Goal: Task Accomplishment & Management: Manage account settings

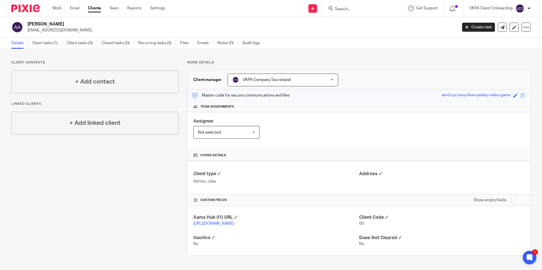
click at [347, 10] on input "Search" at bounding box center [359, 9] width 51 height 5
paste input "ashleyspmi@gmail.com)"
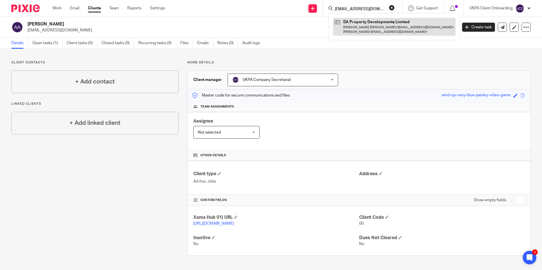
type input "[EMAIL_ADDRESS][DOMAIN_NAME]"
click at [370, 23] on link at bounding box center [394, 27] width 122 height 18
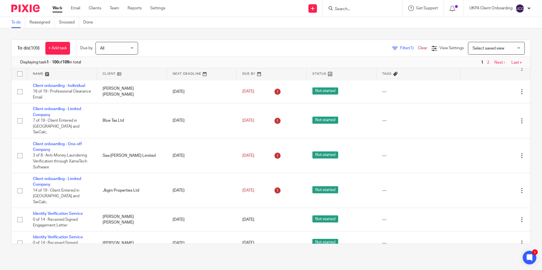
scroll to position [2450, 0]
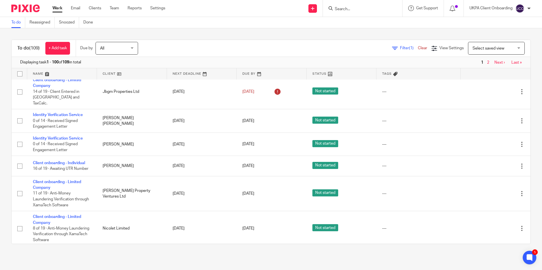
click at [511, 63] on link "Last »" at bounding box center [516, 63] width 10 height 4
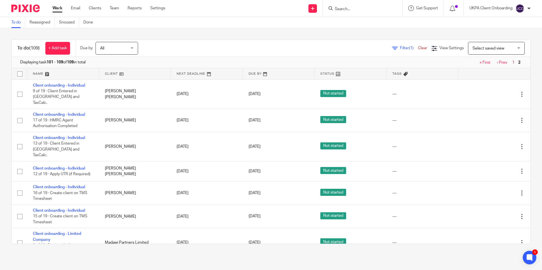
click at [62, 8] on link "Work" at bounding box center [57, 8] width 10 height 6
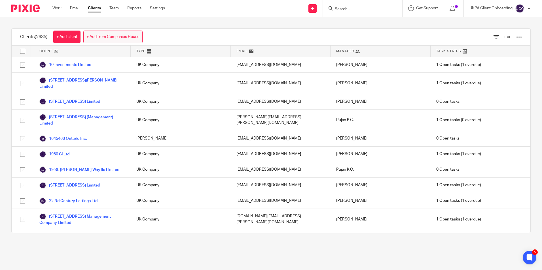
click at [133, 39] on link "+ Add from Companies House" at bounding box center [112, 37] width 59 height 13
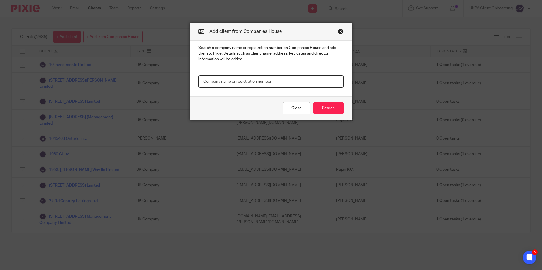
click at [231, 82] on input "text" at bounding box center [270, 81] width 145 height 13
paste input "14775585"
type input "14775585"
click at [321, 105] on button "Search" at bounding box center [328, 108] width 30 height 12
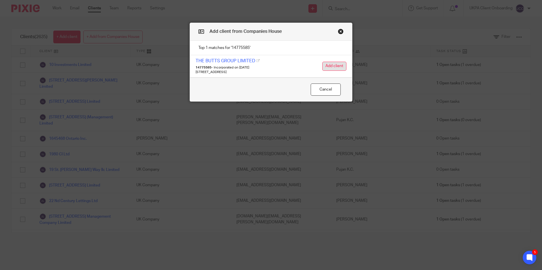
click at [327, 67] on button "Add client" at bounding box center [334, 66] width 24 height 9
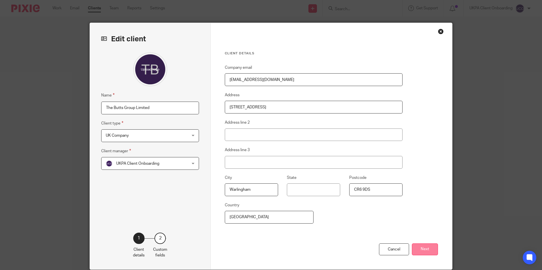
type input "[EMAIL_ADDRESS][DOMAIN_NAME]"
click at [421, 245] on button "Next" at bounding box center [425, 250] width 26 height 12
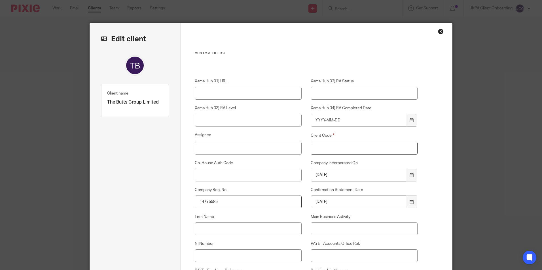
click at [367, 149] on input "Client Code" at bounding box center [363, 148] width 107 height 13
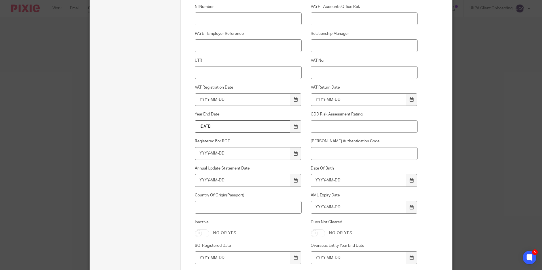
scroll to position [368, 0]
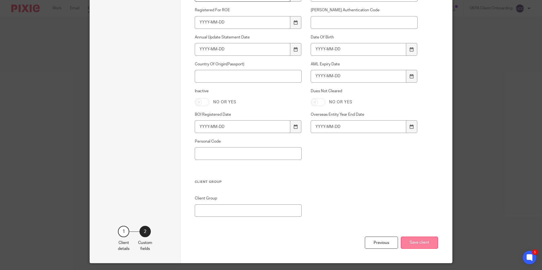
type input "00"
click at [412, 248] on button "Save client" at bounding box center [419, 243] width 37 height 12
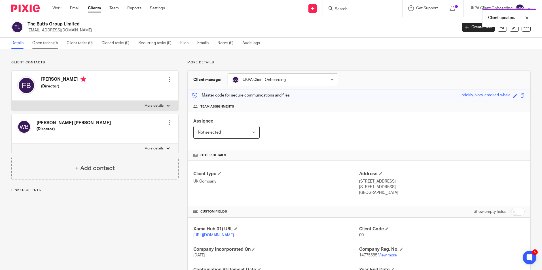
click at [51, 44] on link "Open tasks (0)" at bounding box center [47, 43] width 30 height 11
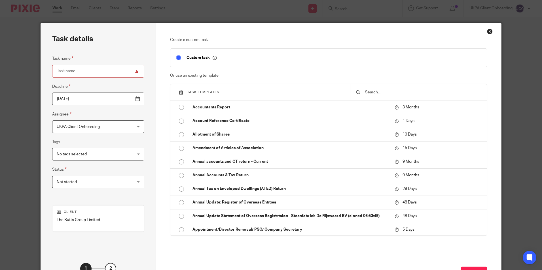
click at [389, 93] on input "text" at bounding box center [422, 92] width 116 height 6
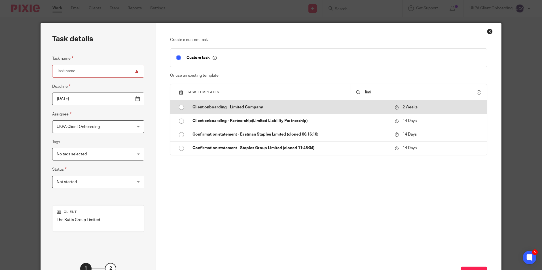
type input "limi"
click at [219, 103] on td "Client onboarding - Limited Company" at bounding box center [289, 108] width 205 height 14
type input "[DATE]"
type input "Client onboarding - Limited Company"
checkbox input "false"
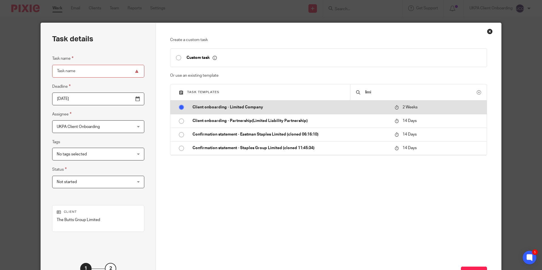
radio input "true"
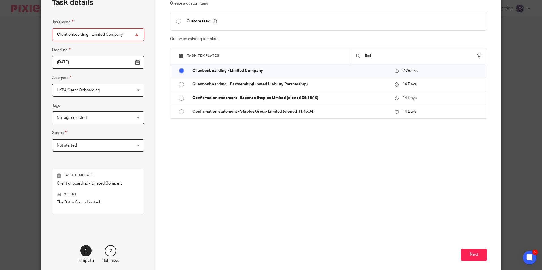
scroll to position [65, 0]
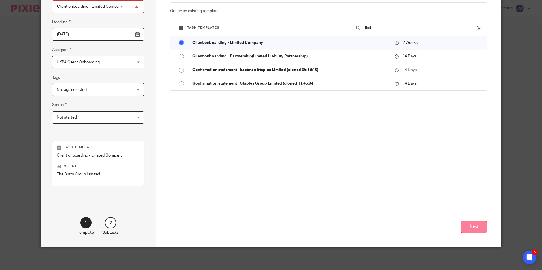
click at [468, 231] on button "Next" at bounding box center [474, 227] width 26 height 12
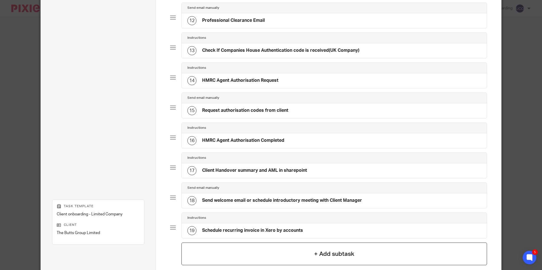
scroll to position [433, 0]
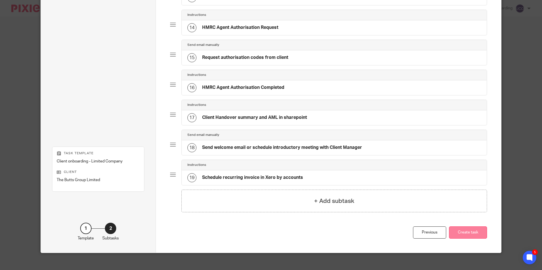
click at [461, 231] on button "Create task" at bounding box center [468, 233] width 38 height 12
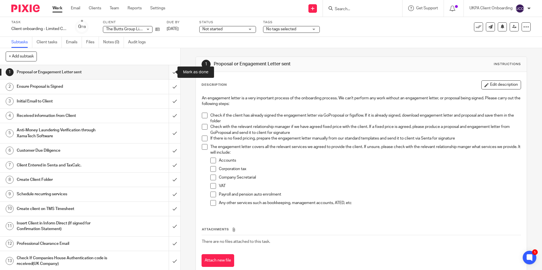
click at [168, 70] on input "submit" at bounding box center [90, 72] width 180 height 14
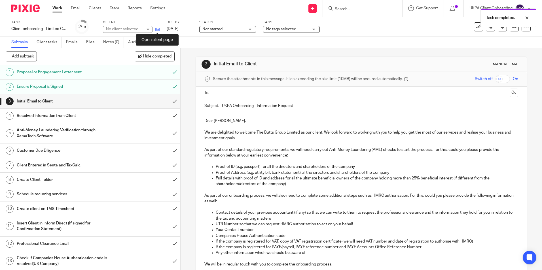
click at [156, 30] on icon at bounding box center [157, 29] width 4 height 4
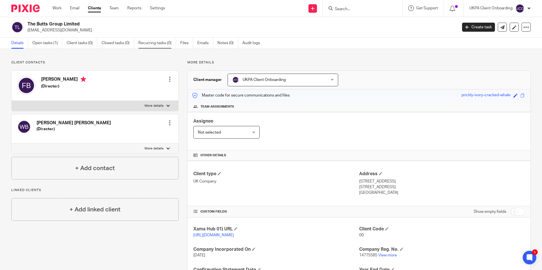
click at [159, 45] on link "Recurring tasks (0)" at bounding box center [157, 43] width 38 height 11
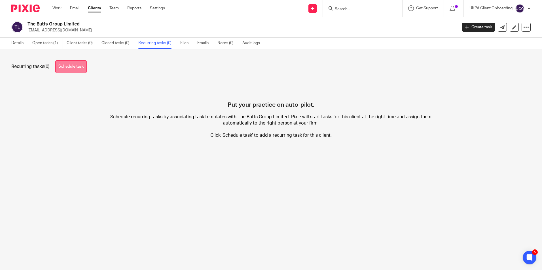
click at [85, 67] on link "Schedule task" at bounding box center [70, 66] width 31 height 13
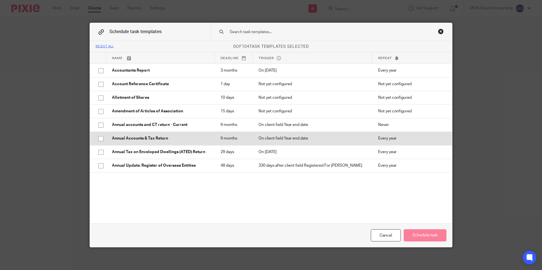
click at [135, 141] on p "Annual Accounts & Tax Return" at bounding box center [160, 139] width 97 height 6
checkbox input "true"
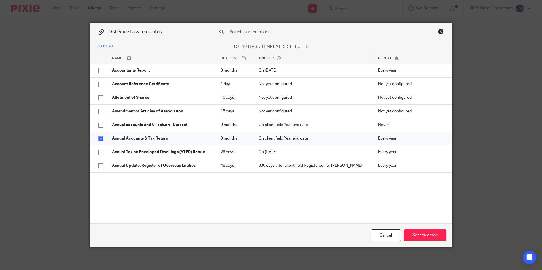
click at [265, 32] on input "text" at bounding box center [322, 32] width 187 height 6
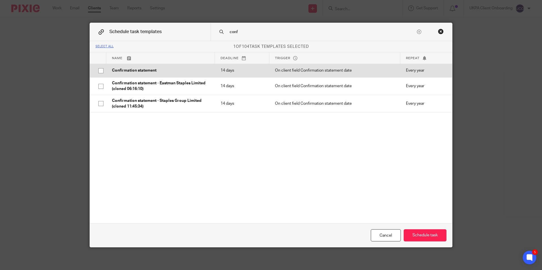
type input "conf"
click at [156, 68] on p "Confirmation statement" at bounding box center [160, 71] width 97 height 6
checkbox input "true"
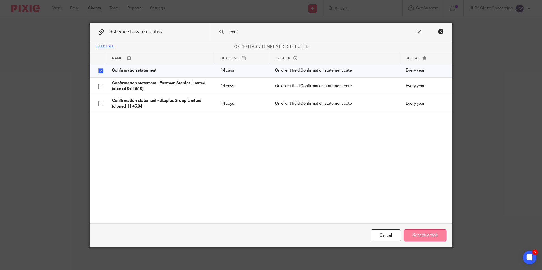
click at [414, 234] on button "Schedule task" at bounding box center [424, 235] width 43 height 12
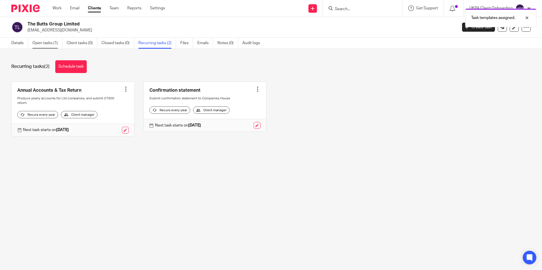
click at [54, 42] on link "Open tasks (1)" at bounding box center [47, 43] width 30 height 11
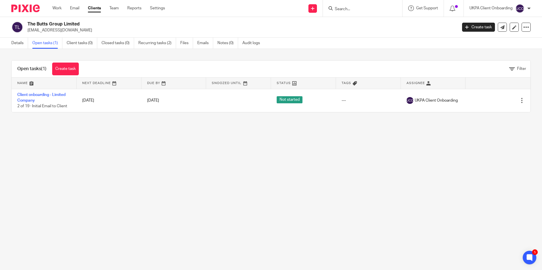
drag, startPoint x: 28, startPoint y: 96, endPoint x: 21, endPoint y: 83, distance: 14.3
click at [28, 96] on link "Client onboarding - Limited Company" at bounding box center [41, 98] width 48 height 10
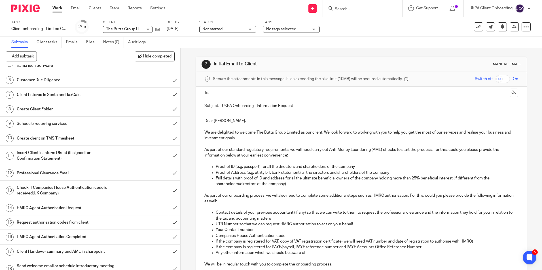
scroll to position [85, 0]
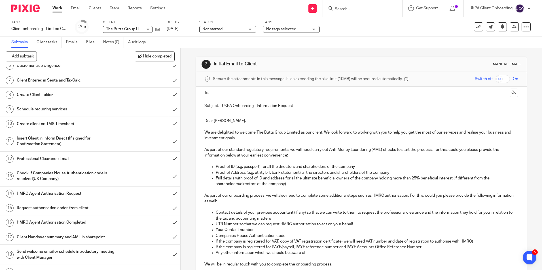
click at [47, 159] on h1 "Professional Clearance Email" at bounding box center [65, 159] width 97 height 8
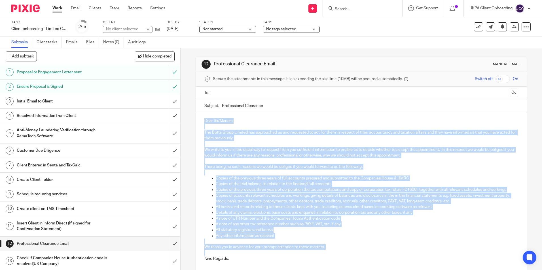
drag, startPoint x: 203, startPoint y: 120, endPoint x: 315, endPoint y: 253, distance: 174.1
click at [315, 253] on div "Dear Sir/Madam The Butts Group Limited has approached us and requested to act f…" at bounding box center [361, 189] width 330 height 154
copy div "Dear Sir/Madam The Butts Group Limited has approached us and requested to act f…"
click at [246, 103] on input "Professional Clearance" at bounding box center [370, 105] width 296 height 13
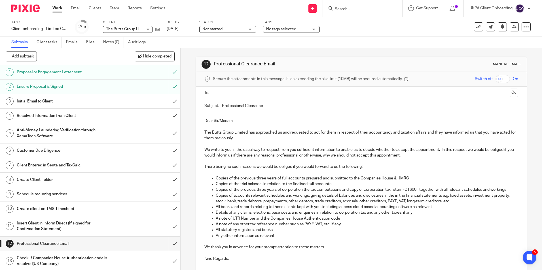
click at [246, 103] on input "Professional Clearance" at bounding box center [370, 105] width 296 height 13
click at [357, 10] on input "Search" at bounding box center [359, 9] width 51 height 5
paste input "Charmaine Padayachee"
click at [384, 8] on input "Charmaine Padayachee" at bounding box center [359, 9] width 51 height 5
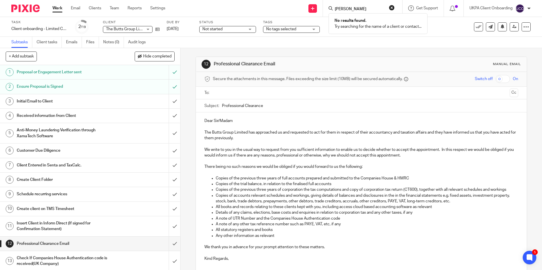
click at [384, 8] on input "Charmaine Padayachee" at bounding box center [359, 9] width 51 height 5
paste input "valentin.miraille@gmail.com)"
type input "valentin.miraille@gmail.com"
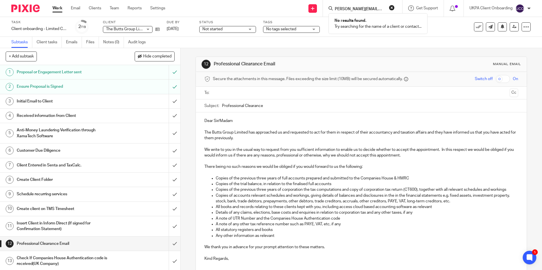
scroll to position [0, 0]
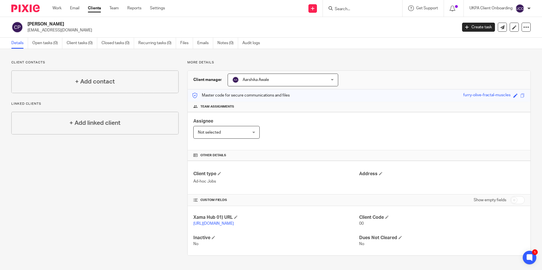
click at [346, 10] on input "Search" at bounding box center [359, 9] width 51 height 5
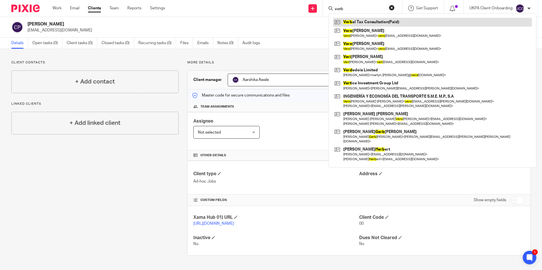
type input "verb"
click at [352, 25] on link at bounding box center [432, 22] width 199 height 8
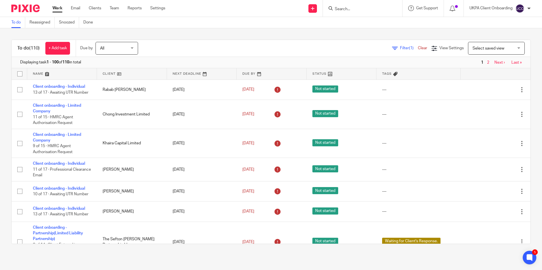
click at [357, 10] on input "Search" at bounding box center [359, 9] width 51 height 5
type input "prodee"
click at [369, 27] on link at bounding box center [386, 24] width 107 height 13
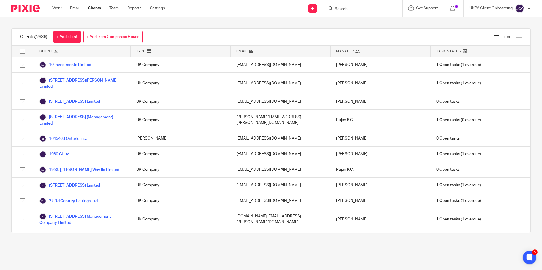
click at [516, 38] on div at bounding box center [519, 37] width 6 height 6
click at [460, 67] on link "Export clients to CSV file" at bounding box center [473, 67] width 79 height 8
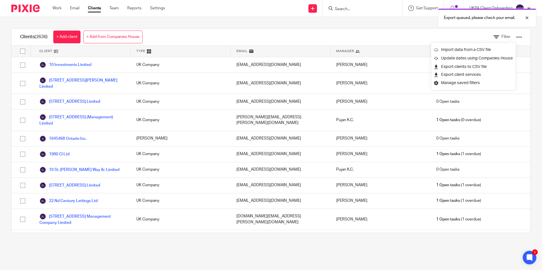
click at [341, 8] on div "Export queued, please check your email." at bounding box center [403, 17] width 265 height 22
click at [346, 10] on div "Export queued, please check your email." at bounding box center [403, 17] width 265 height 22
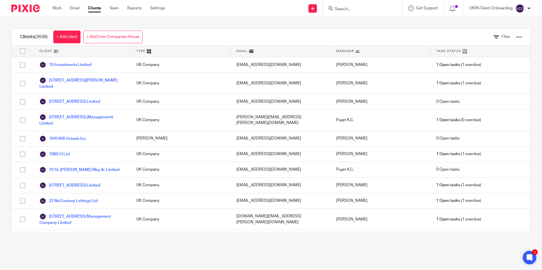
click at [342, 8] on input "Search" at bounding box center [359, 9] width 51 height 5
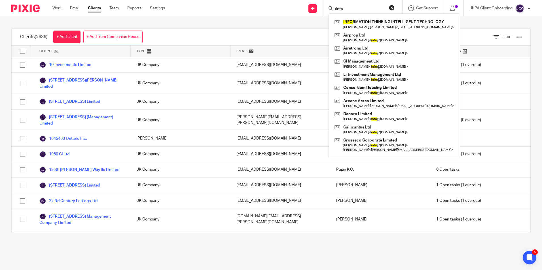
click at [352, 12] on input "tinfo" at bounding box center [359, 9] width 51 height 5
paste input "14775585"
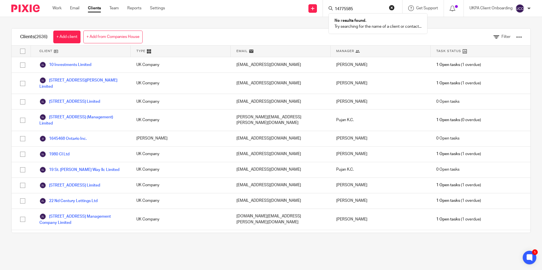
drag, startPoint x: 355, startPoint y: 10, endPoint x: 331, endPoint y: 9, distance: 24.4
click at [331, 9] on div "14775585" at bounding box center [361, 8] width 66 height 7
click at [331, 9] on icon at bounding box center [330, 8] width 4 height 4
drag, startPoint x: 360, startPoint y: 8, endPoint x: 331, endPoint y: 8, distance: 29.7
click at [331, 8] on div "14775585" at bounding box center [361, 8] width 66 height 7
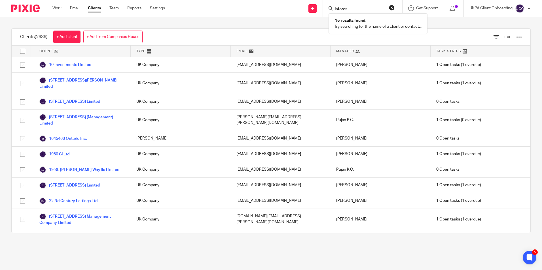
click at [353, 7] on input "infores" at bounding box center [359, 9] width 51 height 5
paste input "@pictureresidential.com)"
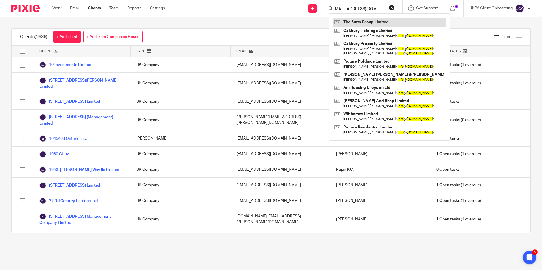
type input "info@pictureresidential.com)"
click at [355, 22] on link at bounding box center [389, 22] width 113 height 8
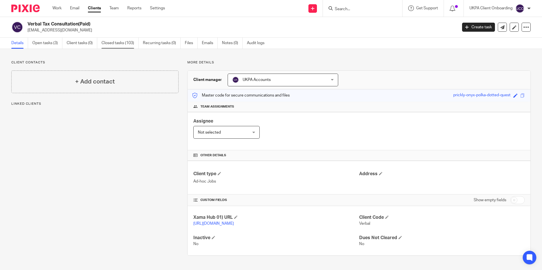
click at [119, 48] on link "Closed tasks (103)" at bounding box center [119, 43] width 37 height 11
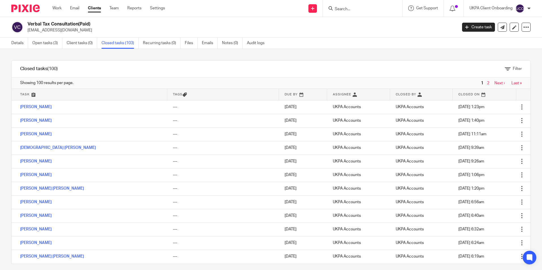
click at [55, 44] on link "Open tasks (3)" at bounding box center [47, 43] width 30 height 11
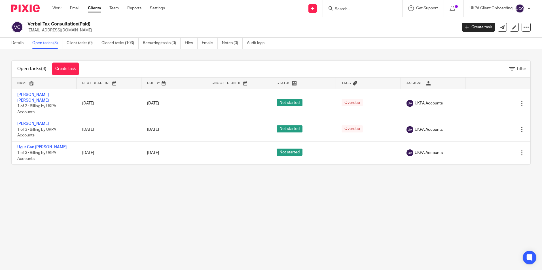
click at [59, 70] on link "Create task" at bounding box center [65, 69] width 27 height 13
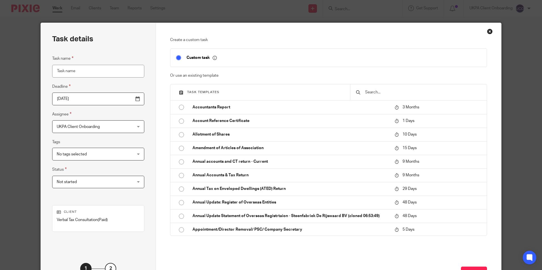
click at [84, 72] on input "Task name" at bounding box center [98, 71] width 92 height 13
click at [124, 73] on input "matthew@directflooringonline.co.uk)" at bounding box center [98, 71] width 92 height 13
click at [92, 69] on input "matthew@directflooringonline.co.uk)" at bounding box center [98, 71] width 92 height 13
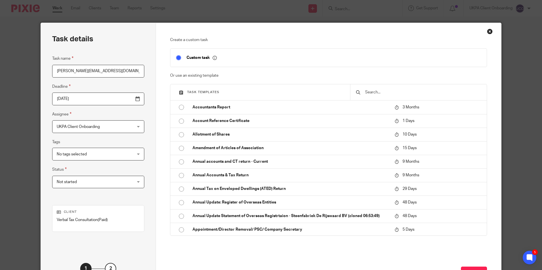
paste input "Matthew Haestie"
type input "Matthew Haestier"
click at [379, 87] on div at bounding box center [418, 92] width 137 height 16
click at [377, 92] on input "text" at bounding box center [422, 92] width 116 height 6
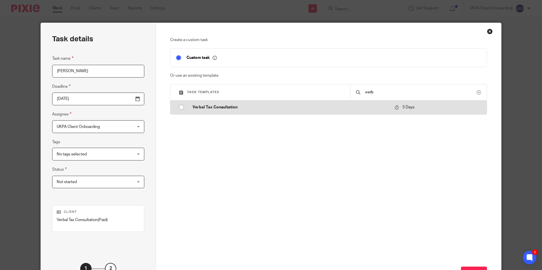
type input "verb"
click at [255, 105] on p "Verbal Tax Consultation" at bounding box center [290, 108] width 196 height 6
type input "2025-10-19"
checkbox input "false"
radio input "true"
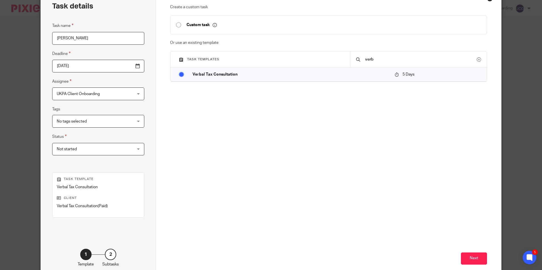
scroll to position [65, 0]
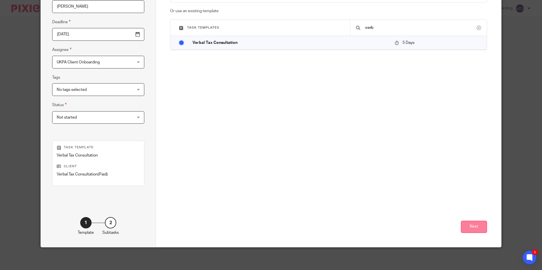
click at [472, 225] on button "Next" at bounding box center [474, 227] width 26 height 12
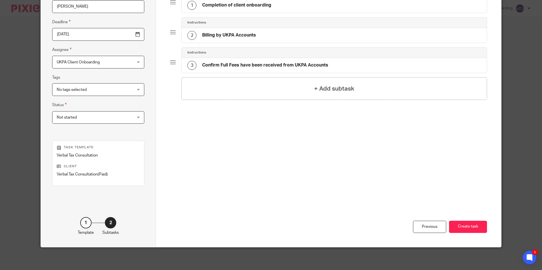
drag, startPoint x: 470, startPoint y: 225, endPoint x: 249, endPoint y: 125, distance: 243.3
click at [470, 225] on button "Create task" at bounding box center [468, 227] width 38 height 12
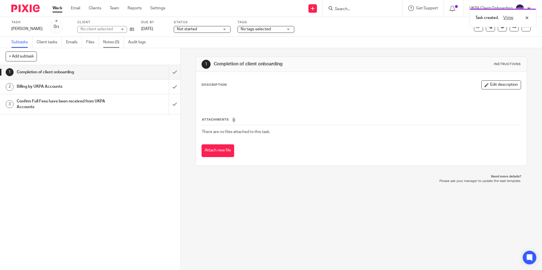
click at [111, 41] on link "Notes (0)" at bounding box center [113, 42] width 21 height 11
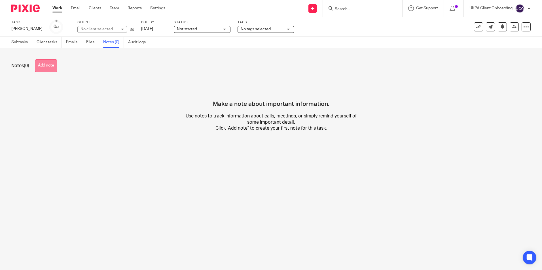
click at [40, 68] on button "Add note" at bounding box center [46, 65] width 22 height 13
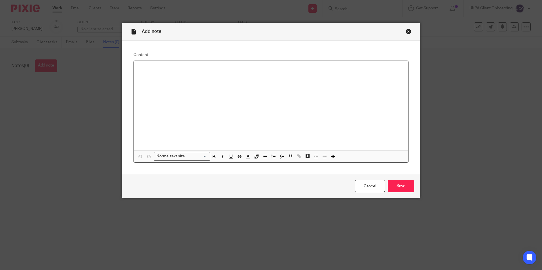
click at [193, 77] on div at bounding box center [271, 106] width 274 height 90
paste div
click at [403, 191] on input "Save" at bounding box center [400, 186] width 26 height 12
click at [206, 66] on p "matthew@directflooringonline.co.uk" at bounding box center [270, 68] width 265 height 6
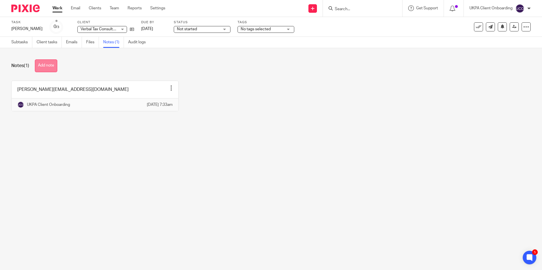
click at [46, 71] on button "Add note" at bounding box center [46, 65] width 22 height 13
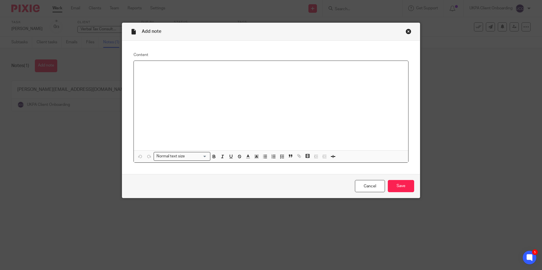
click at [167, 75] on div at bounding box center [271, 106] width 274 height 90
paste div
drag, startPoint x: 206, startPoint y: 67, endPoint x: 129, endPoint y: 67, distance: 77.6
click at [129, 67] on div "Content matthew@directflooringonline.co.uk Normal text size Loading... Remove E…" at bounding box center [270, 108] width 297 height 134
click at [395, 186] on input "Save" at bounding box center [400, 186] width 26 height 12
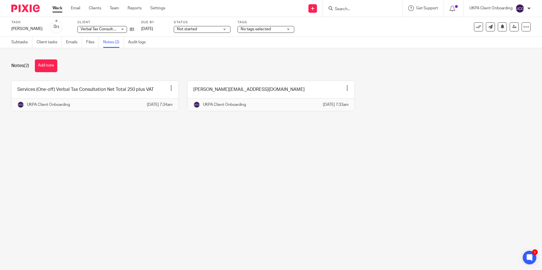
click at [358, 8] on input "Search" at bounding box center [359, 9] width 51 height 5
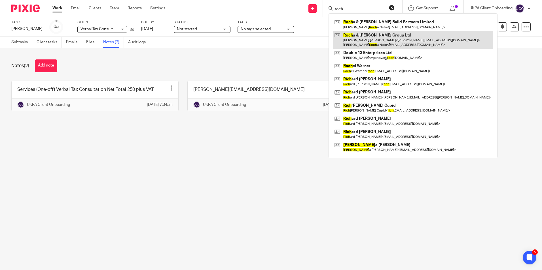
type input "roch"
click at [364, 37] on link at bounding box center [413, 40] width 160 height 18
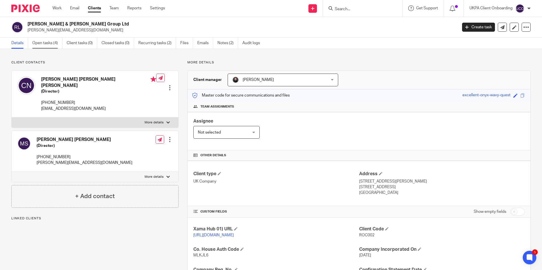
click at [44, 45] on link "Open tasks (4)" at bounding box center [47, 43] width 30 height 11
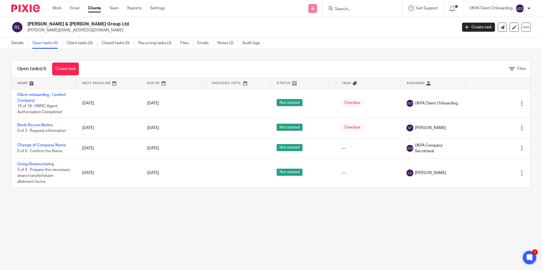
click at [309, 9] on link at bounding box center [312, 8] width 8 height 8
click at [306, 44] on link "Add client" at bounding box center [311, 43] width 35 height 8
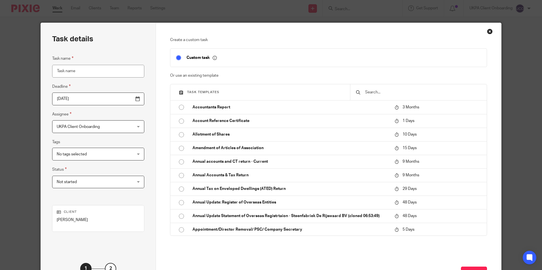
click at [378, 95] on input "text" at bounding box center [422, 92] width 116 height 6
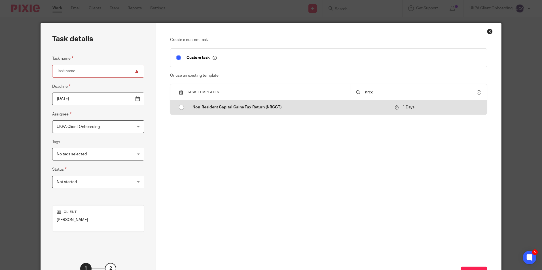
type input "nrcg"
click at [270, 108] on p "Non-Resident Capital Gains Tax Return (NRCGT)" at bounding box center [290, 108] width 196 height 6
type input "2025-10-15"
type input "Non-Resident Capital Gains Tax Return (NRCGT)"
checkbox input "false"
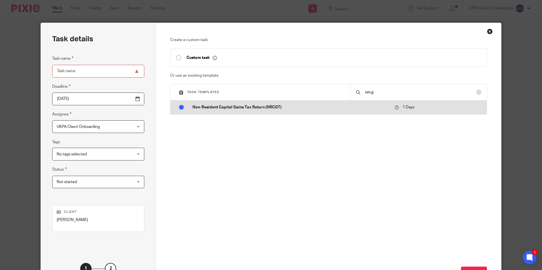
radio input "true"
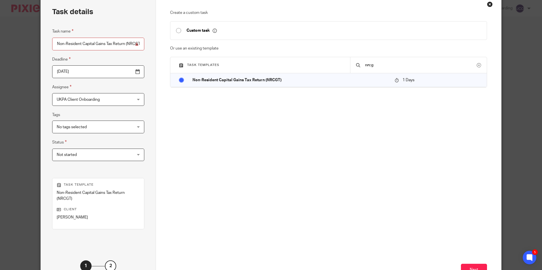
scroll to position [70, 0]
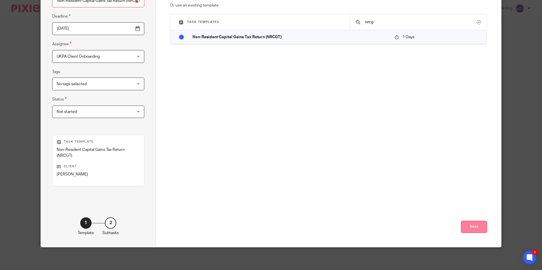
click at [482, 227] on button "Next" at bounding box center [474, 227] width 26 height 12
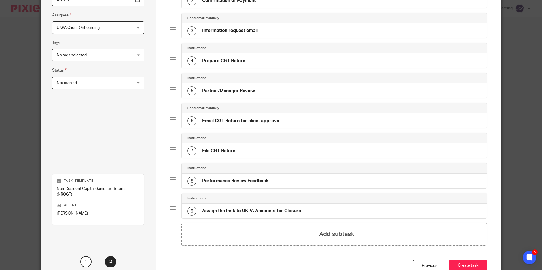
scroll to position [138, 0]
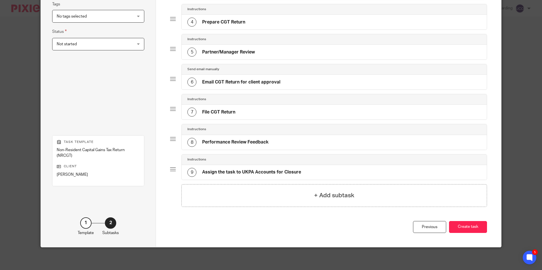
click at [485, 237] on div "Total 9 Instructions 1 Issue invoice Instructions 2 Confirmation of Payment Sen…" at bounding box center [328, 66] width 345 height 362
click at [479, 228] on button "Create task" at bounding box center [468, 227] width 38 height 12
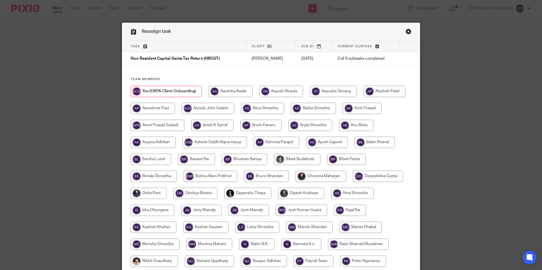
scroll to position [142, 0]
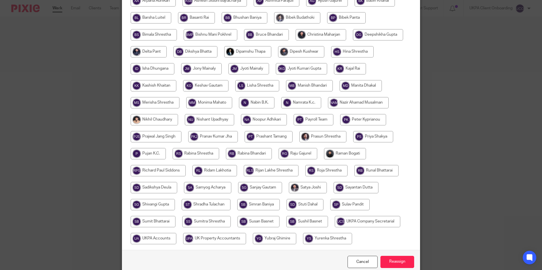
click at [353, 142] on input "radio" at bounding box center [373, 136] width 40 height 11
radio input "true"
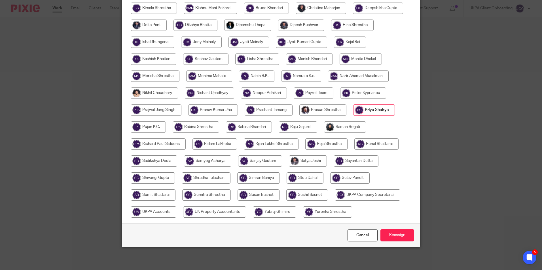
click at [279, 189] on input "radio" at bounding box center [258, 194] width 42 height 11
radio input "true"
click at [394, 229] on div "Cancel Reassign" at bounding box center [270, 235] width 297 height 24
click at [396, 232] on input "Reassign" at bounding box center [397, 235] width 34 height 12
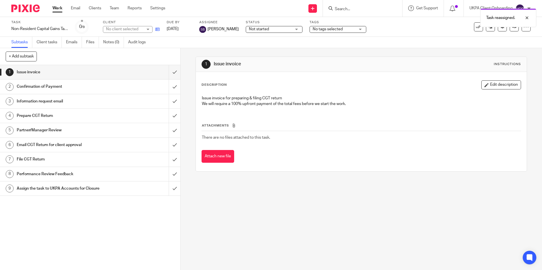
click at [159, 29] on icon at bounding box center [157, 29] width 4 height 4
click at [61, 10] on link "Work" at bounding box center [57, 8] width 10 height 6
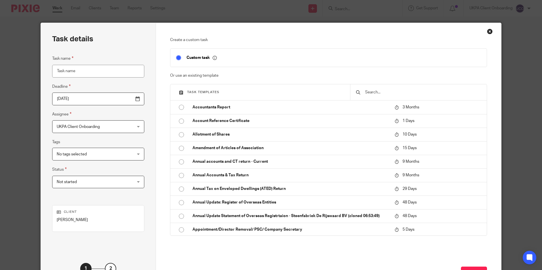
click at [374, 92] on input "text" at bounding box center [422, 92] width 116 height 6
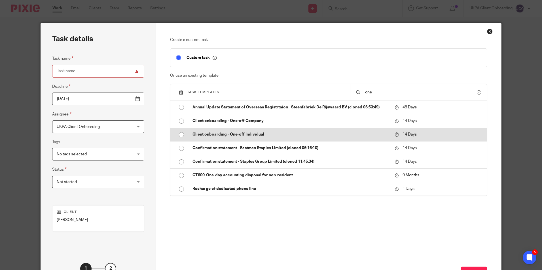
type input "one"
click at [272, 132] on p "Client onboarding - One-off Individual" at bounding box center [290, 135] width 196 height 6
type input "2025-10-28"
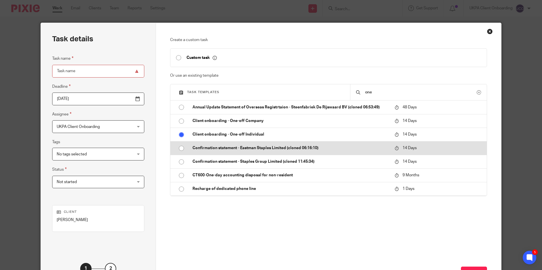
type input "Client onboarding - One-off Individual"
checkbox input "false"
radio input "true"
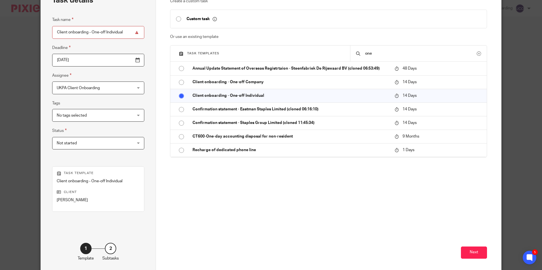
scroll to position [65, 0]
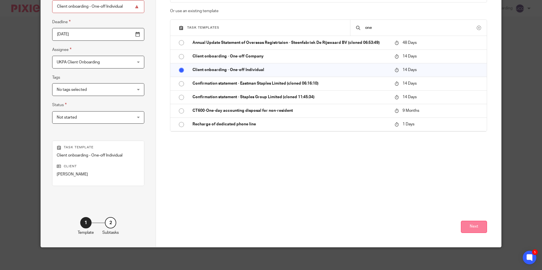
click at [472, 226] on button "Next" at bounding box center [474, 227] width 26 height 12
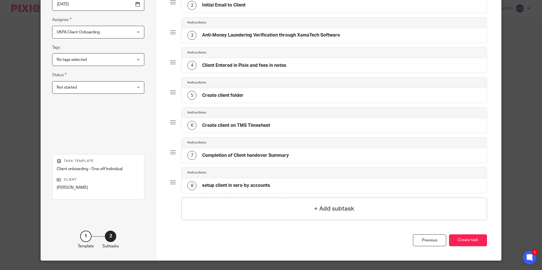
scroll to position [108, 0]
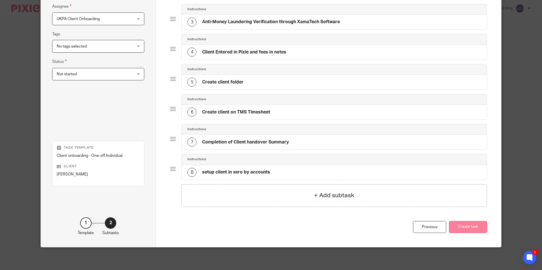
click at [468, 227] on button "Create task" at bounding box center [468, 227] width 38 height 12
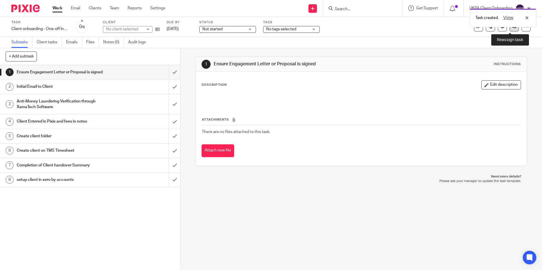
click at [509, 31] on link at bounding box center [513, 26] width 9 height 9
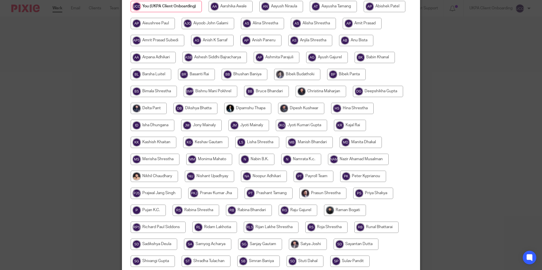
scroll to position [170, 0]
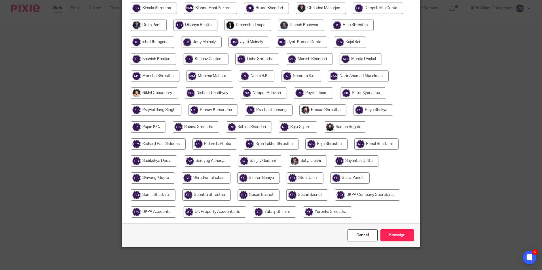
click at [353, 116] on input "radio" at bounding box center [373, 110] width 40 height 11
radio input "true"
click at [403, 242] on input "Reassign" at bounding box center [397, 235] width 34 height 12
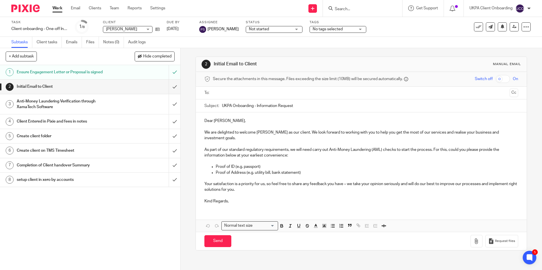
click at [336, 12] on div at bounding box center [362, 8] width 79 height 17
click at [338, 9] on input "Search" at bounding box center [359, 9] width 51 height 5
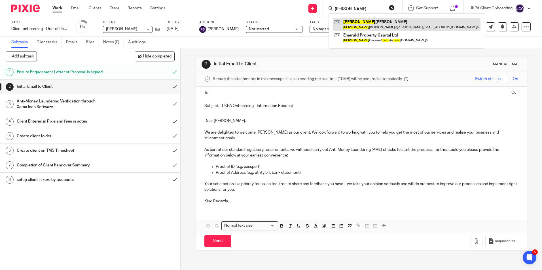
type input "carlos"
click at [354, 24] on link at bounding box center [406, 24] width 147 height 13
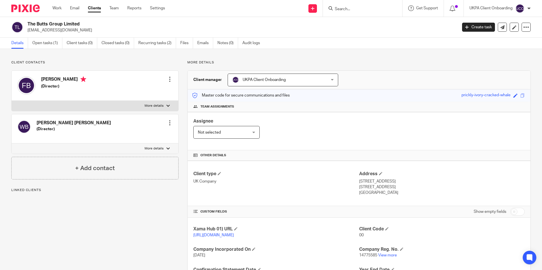
click at [63, 32] on p "[EMAIL_ADDRESS][DOMAIN_NAME]" at bounding box center [240, 30] width 426 height 6
click at [63, 32] on p "info@pictureresidential.com" at bounding box center [240, 30] width 426 height 6
copy main "info@pictureresidential.com Create task Update from Companies House Export data…"
click at [154, 7] on link "Settings" at bounding box center [157, 8] width 15 height 6
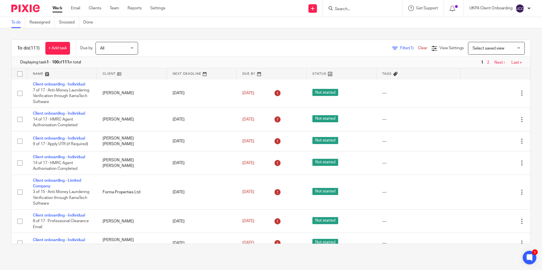
scroll to position [255, 0]
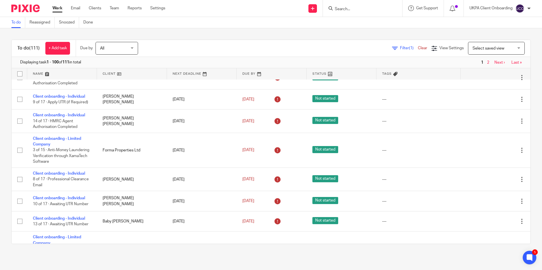
click at [344, 10] on input "Search" at bounding box center [359, 9] width 51 height 5
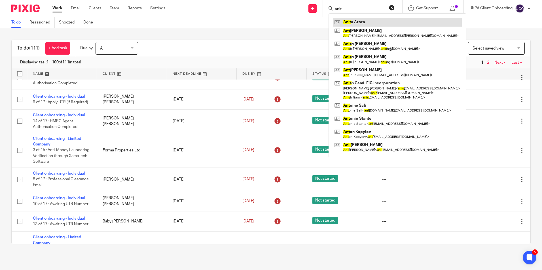
type input "anit"
click at [352, 21] on link at bounding box center [397, 22] width 129 height 8
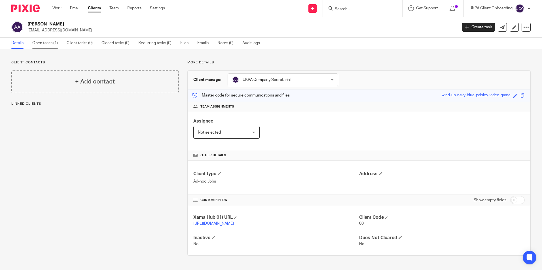
click at [52, 47] on link "Open tasks (1)" at bounding box center [47, 43] width 30 height 11
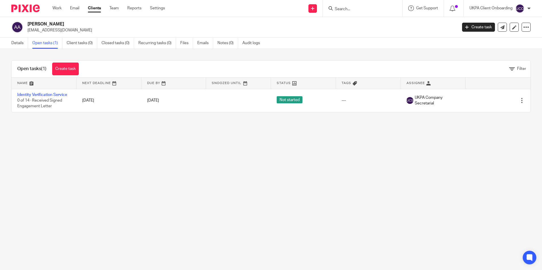
click at [53, 95] on link "Identity Verification Service" at bounding box center [42, 95] width 50 height 4
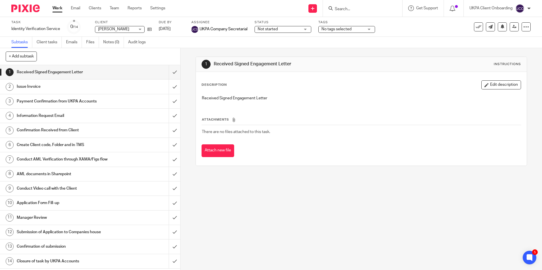
click at [355, 8] on input "Search" at bounding box center [359, 9] width 51 height 5
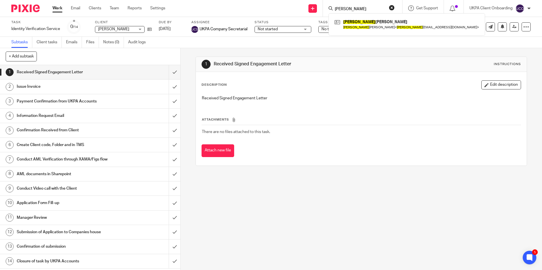
click at [365, 11] on input "sabrina" at bounding box center [359, 9] width 51 height 5
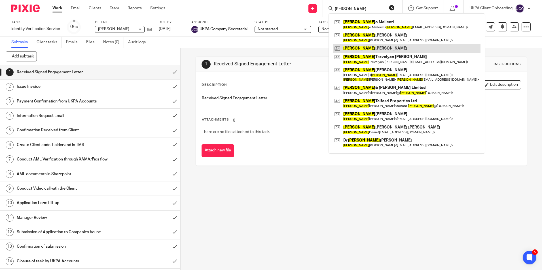
type input "robert"
click at [362, 46] on link at bounding box center [406, 48] width 147 height 8
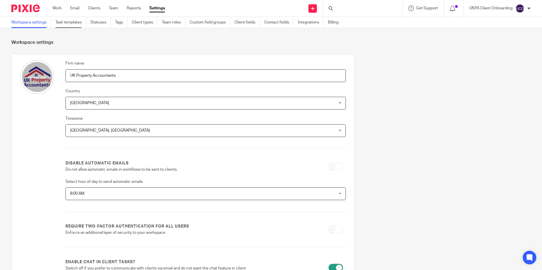
click at [74, 23] on link "Task templates" at bounding box center [70, 22] width 31 height 11
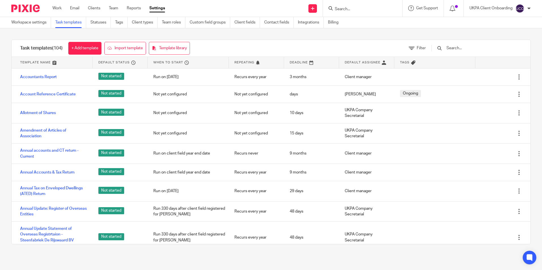
click at [462, 50] on input "text" at bounding box center [479, 48] width 66 height 6
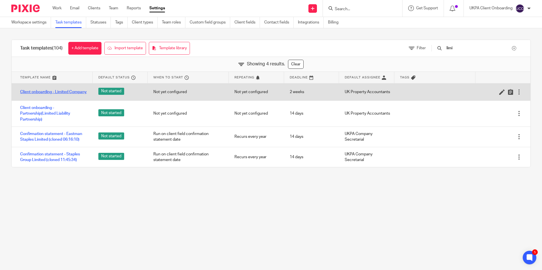
type input "limi"
click at [41, 90] on link "Client onboarding - Limited Company" at bounding box center [53, 92] width 67 height 6
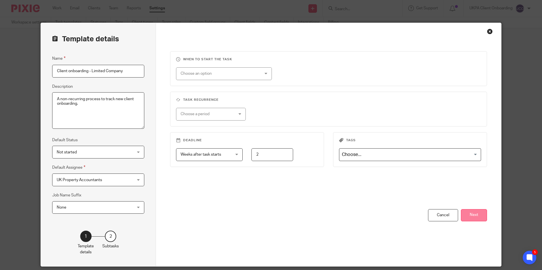
click at [462, 216] on button "Next" at bounding box center [474, 215] width 26 height 12
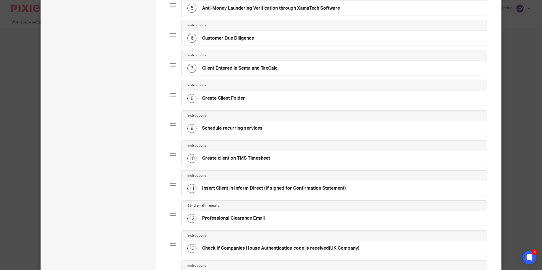
scroll to position [198, 0]
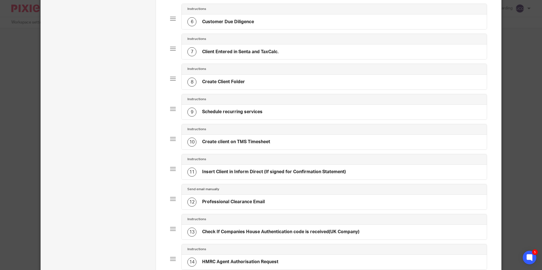
click at [240, 201] on h4 "Professional Clearance Email" at bounding box center [233, 202] width 63 height 6
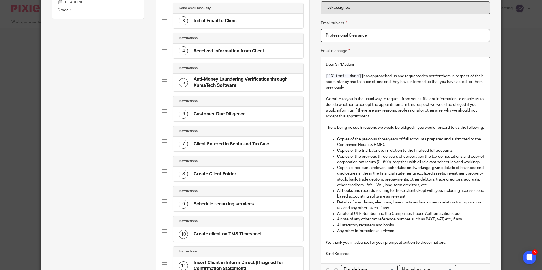
scroll to position [113, 0]
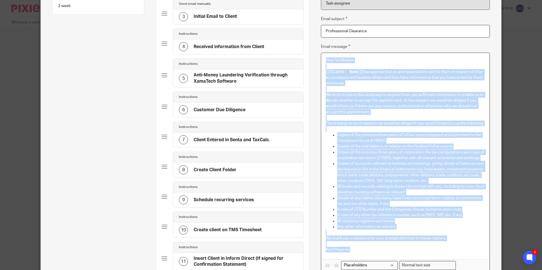
drag, startPoint x: 324, startPoint y: 61, endPoint x: 401, endPoint y: 262, distance: 216.0
click at [401, 259] on div "Dear Sir/Madam [[Client: Name]] has approached us and requested to act for them…" at bounding box center [405, 156] width 168 height 206
copy div "Dear Sir/Madam [[Client: Name]] has approached us and requested to act for them…"
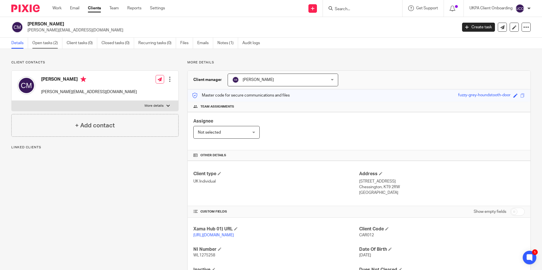
click at [51, 43] on link "Open tasks (2)" at bounding box center [47, 43] width 30 height 11
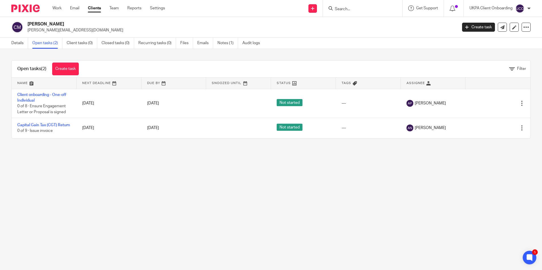
click at [355, 8] on input "Search" at bounding box center [359, 9] width 51 height 5
click at [351, 11] on input "Search" at bounding box center [359, 9] width 51 height 5
click at [352, 8] on input "Search" at bounding box center [359, 9] width 51 height 5
paste input "Leroy Errol Deacon"
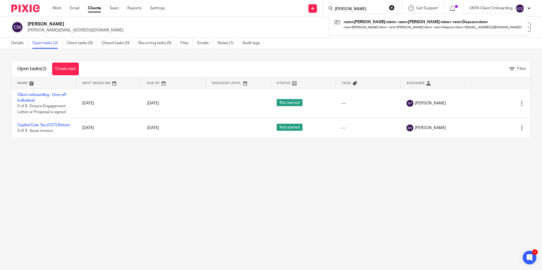
type input "Leroy Errol Deacon"
click at [353, 22] on link at bounding box center [428, 24] width 190 height 13
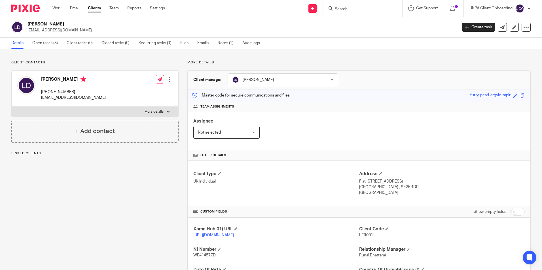
click at [348, 14] on div at bounding box center [362, 8] width 79 height 17
click at [348, 12] on form at bounding box center [364, 8] width 60 height 7
click at [349, 8] on input "Search" at bounding box center [359, 9] width 51 height 5
paste input "[EMAIL_ADDRESS][DOMAIN_NAME]"
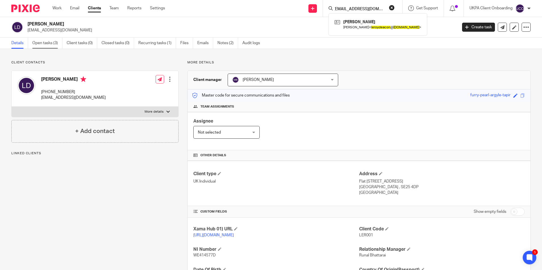
type input "[EMAIL_ADDRESS][DOMAIN_NAME]"
click at [50, 42] on link "Open tasks (3)" at bounding box center [47, 43] width 30 height 11
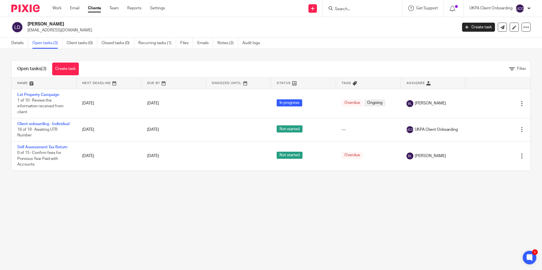
click at [370, 8] on input "Search" at bounding box center [359, 9] width 51 height 5
paste input "[PERSON_NAME]"
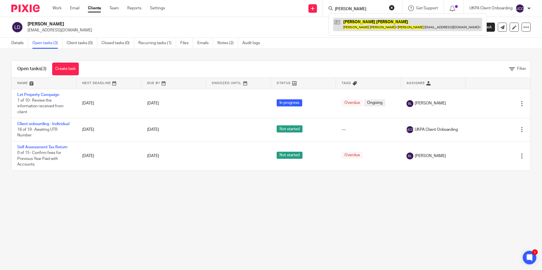
type input "[PERSON_NAME]"
click at [359, 21] on link at bounding box center [407, 24] width 149 height 13
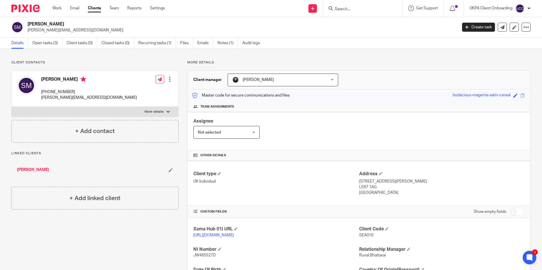
drag, startPoint x: 351, startPoint y: 12, endPoint x: 350, endPoint y: 7, distance: 6.1
click at [351, 12] on div at bounding box center [362, 8] width 79 height 17
click at [350, 7] on input "Search" at bounding box center [359, 9] width 51 height 5
paste input "[PERSON_NAME]"
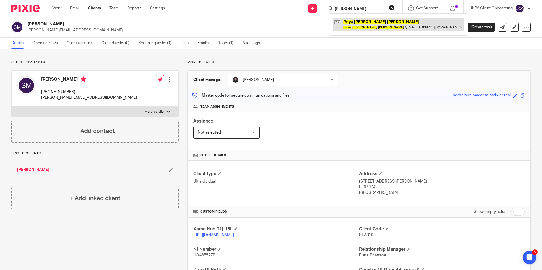
type input "[PERSON_NAME]"
click at [356, 25] on link at bounding box center [398, 24] width 131 height 13
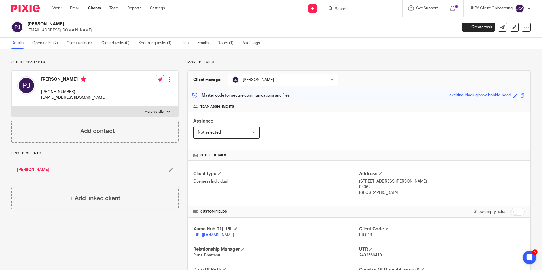
click at [346, 9] on input "Search" at bounding box center [359, 9] width 51 height 5
paste input "[PERSON_NAME]"
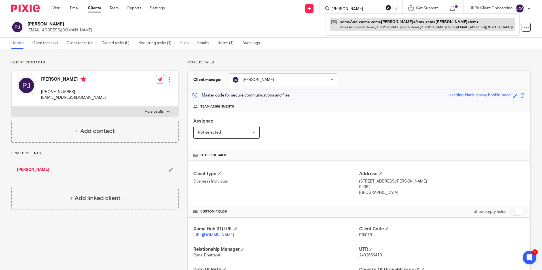
type input "[PERSON_NAME]"
click at [351, 22] on link at bounding box center [421, 24] width 185 height 13
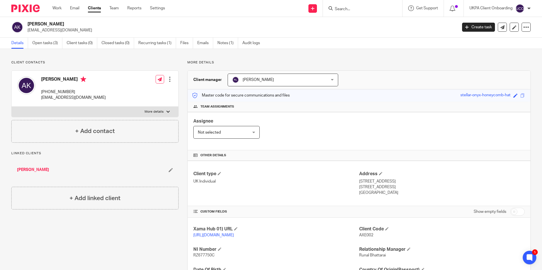
click at [361, 10] on input "Search" at bounding box center [359, 9] width 51 height 5
paste input "[PERSON_NAME]"
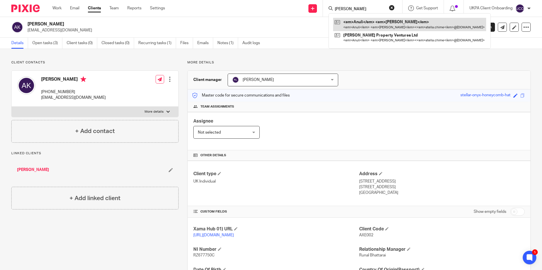
type input "[PERSON_NAME]"
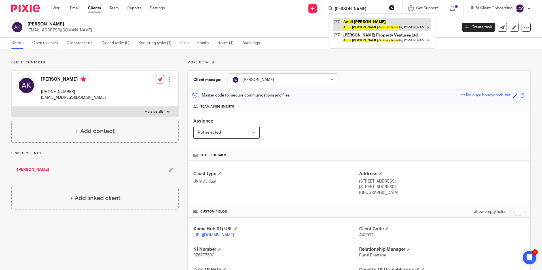
click at [350, 24] on link at bounding box center [382, 24] width 98 height 13
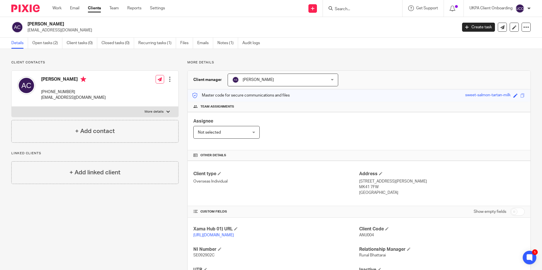
click at [342, 9] on input "Search" at bounding box center [359, 9] width 51 height 5
paste input "Mann Capital Limited"
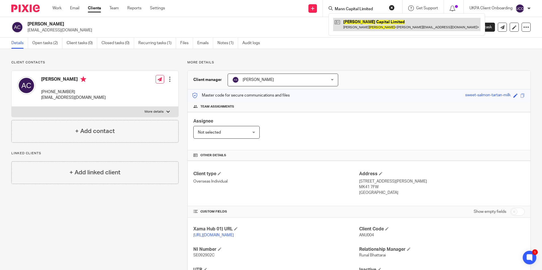
type input "Mann Capital Limited"
click at [351, 29] on link at bounding box center [406, 24] width 147 height 13
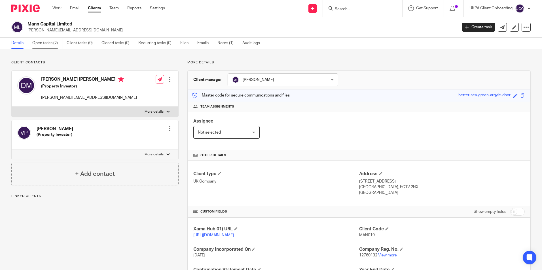
click at [54, 46] on link "Open tasks (2)" at bounding box center [47, 43] width 30 height 11
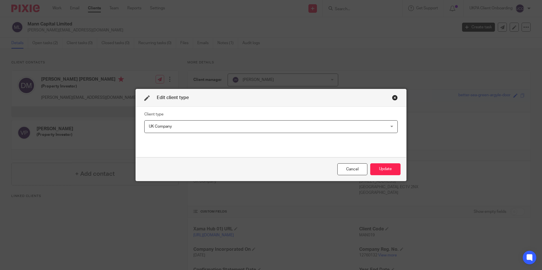
click at [198, 127] on span "UK Company" at bounding box center [248, 127] width 199 height 12
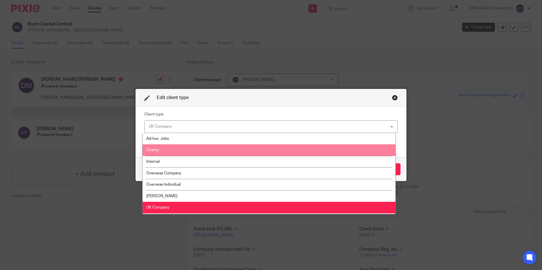
click at [169, 140] on span "Ad-hoc Jobs" at bounding box center [157, 139] width 23 height 4
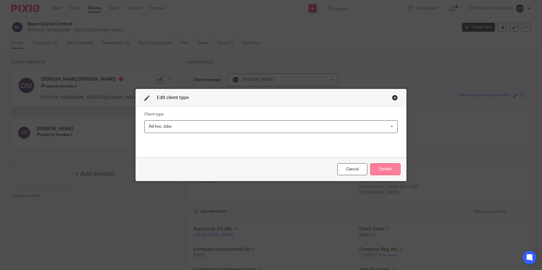
click at [395, 171] on button "Update" at bounding box center [385, 169] width 30 height 12
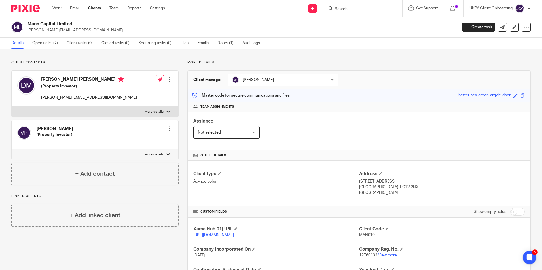
click at [343, 12] on input "Search" at bounding box center [359, 9] width 51 height 5
paste input "Carlos Juan Mozo"
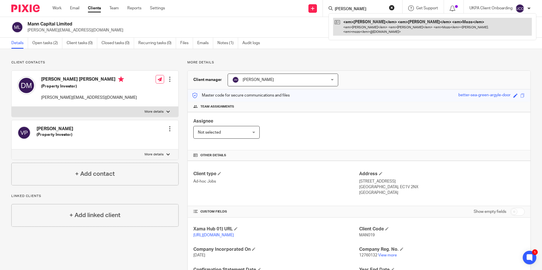
type input "Carlos Juan Mozo"
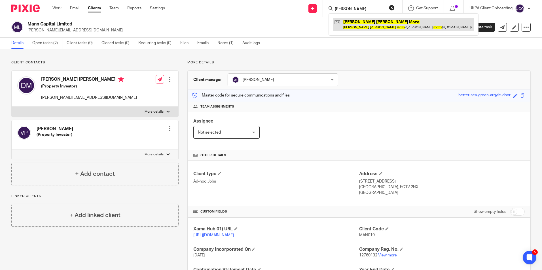
click at [357, 29] on link at bounding box center [403, 24] width 141 height 13
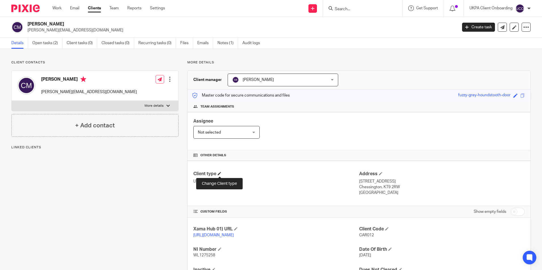
click at [220, 173] on span at bounding box center [219, 173] width 3 height 3
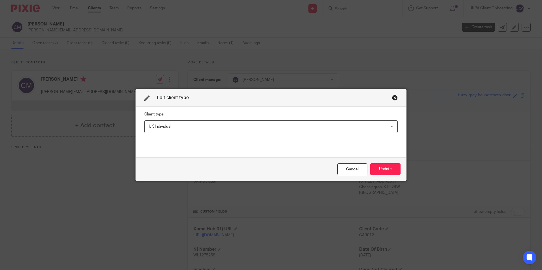
click at [197, 126] on span "UK Individual" at bounding box center [248, 127] width 199 height 12
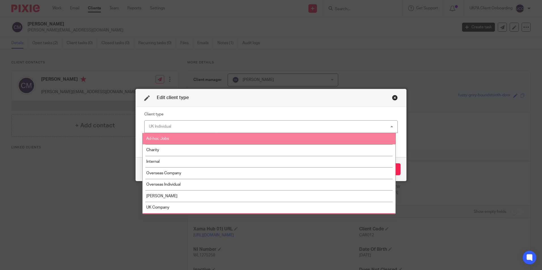
click at [191, 135] on li "Ad-hoc Jobs" at bounding box center [268, 139] width 253 height 12
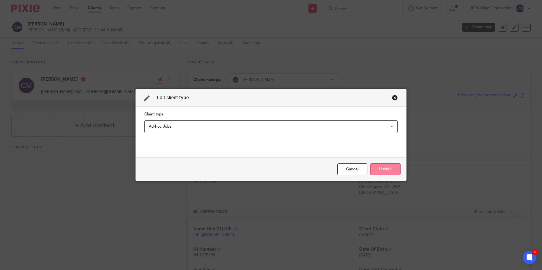
click at [379, 173] on button "Update" at bounding box center [385, 169] width 30 height 12
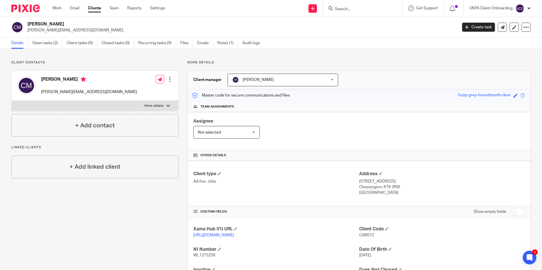
click at [342, 11] on input "Search" at bounding box center [359, 9] width 51 height 5
click at [362, 11] on input "Search" at bounding box center [359, 9] width 51 height 5
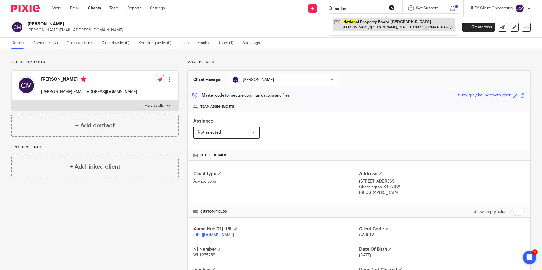
type input "nation"
click at [368, 29] on link at bounding box center [394, 24] width 122 height 13
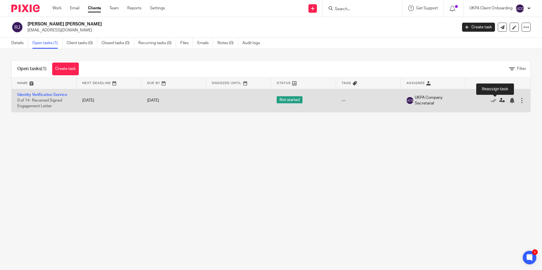
click at [499, 101] on icon at bounding box center [502, 101] width 6 height 6
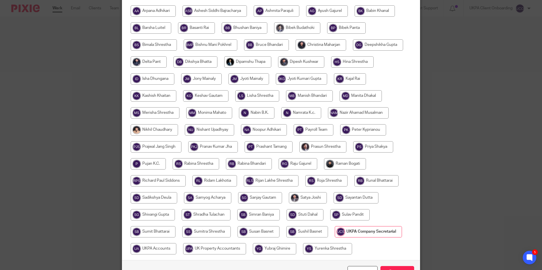
scroll to position [72, 0]
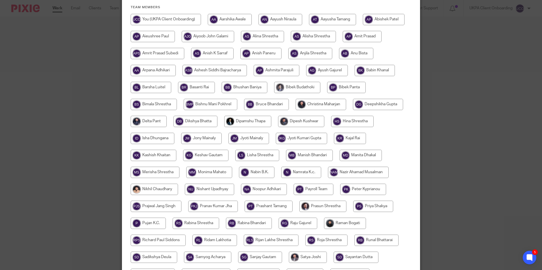
click at [354, 76] on input "radio" at bounding box center [374, 70] width 40 height 11
radio input "true"
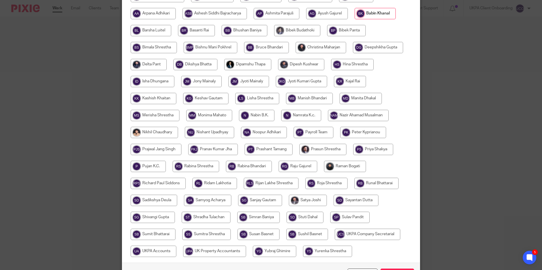
scroll to position [185, 0]
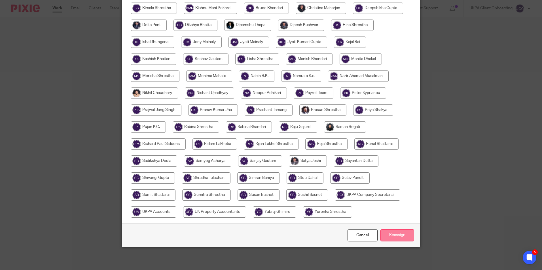
click at [401, 235] on input "Reassign" at bounding box center [397, 235] width 34 height 12
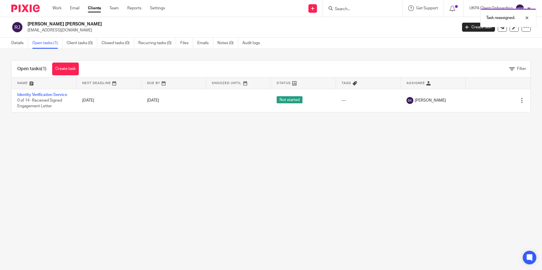
click at [345, 9] on div "Task reassigned." at bounding box center [403, 17] width 265 height 22
click at [346, 9] on div "Task reassigned." at bounding box center [403, 17] width 265 height 22
click at [358, 10] on input "Search" at bounding box center [359, 9] width 51 height 5
paste input "[PERSON_NAME] <[EMAIL_ADDRESS][DOMAIN_NAME]>"
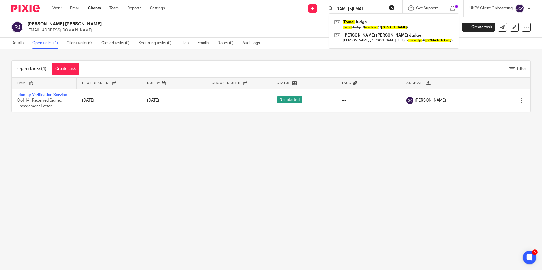
type input "Tamal Dye <tamaldye@hotmail.com>"
click at [391, 7] on button "reset" at bounding box center [392, 8] width 6 height 6
click at [375, 8] on input "Search" at bounding box center [359, 9] width 51 height 5
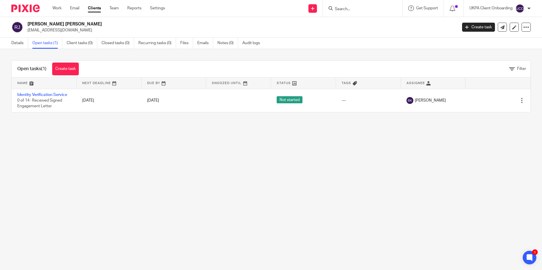
click at [358, 9] on input "Search" at bounding box center [359, 9] width 51 height 5
paste input "T&JJ Holdings Limited"
type input "T&JJ Holdings Limited"
click at [356, 24] on link at bounding box center [368, 22] width 70 height 8
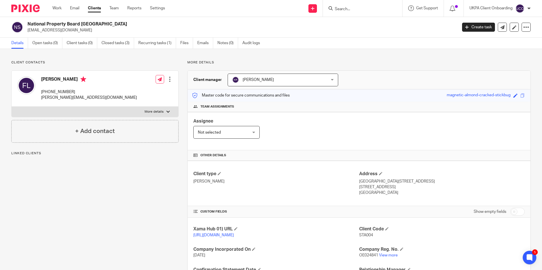
click at [351, 8] on input "Search" at bounding box center [359, 9] width 51 height 5
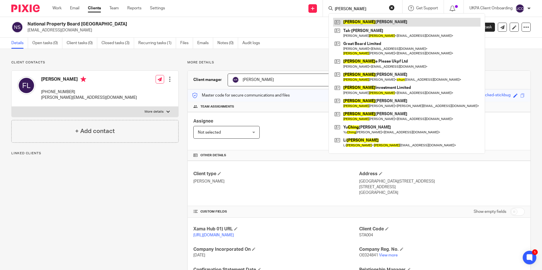
type input "[PERSON_NAME]"
click at [362, 22] on link at bounding box center [406, 22] width 147 height 8
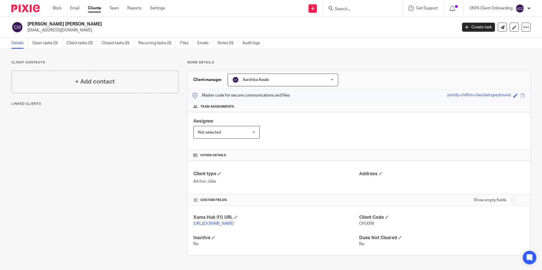
click at [330, 80] on div "[PERSON_NAME] [PERSON_NAME]" at bounding box center [282, 80] width 110 height 13
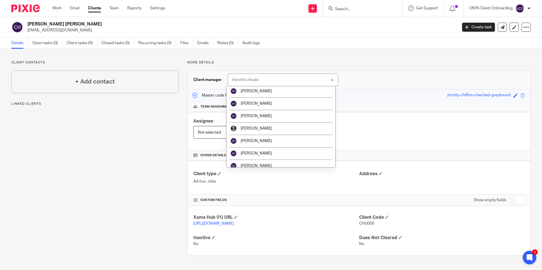
scroll to position [991, 0]
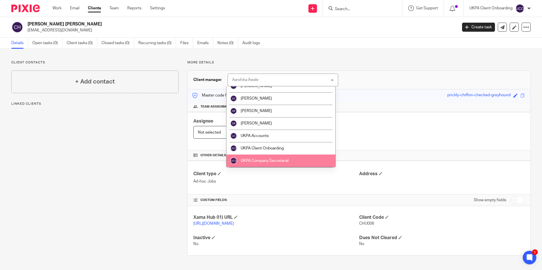
click at [273, 157] on li "UKPA Company Secretarial" at bounding box center [280, 161] width 109 height 12
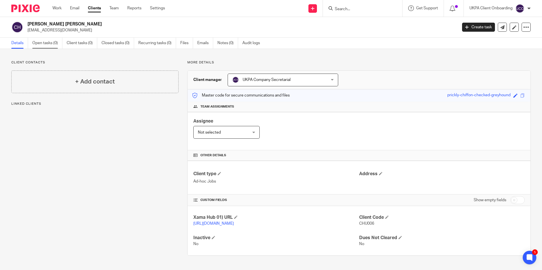
click at [56, 44] on link "Open tasks (0)" at bounding box center [47, 43] width 30 height 11
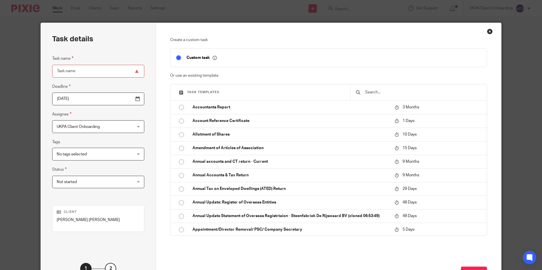
click at [378, 91] on input "text" at bounding box center [422, 92] width 116 height 6
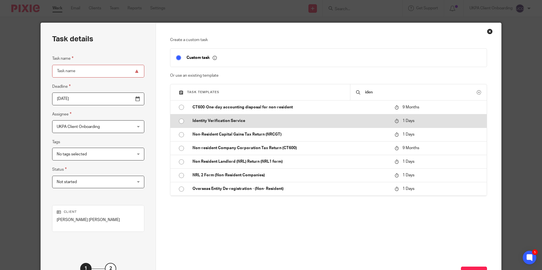
type input "iden"
click at [231, 117] on td "Identity Verification Service" at bounding box center [289, 121] width 205 height 14
type input "[DATE]"
type input "Identity Verification Service"
checkbox input "false"
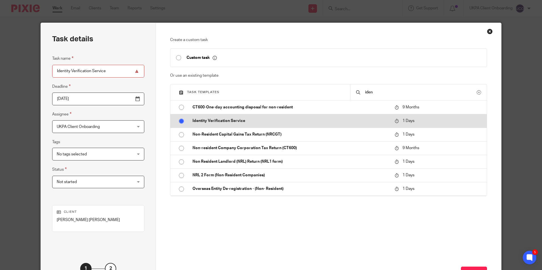
radio input "true"
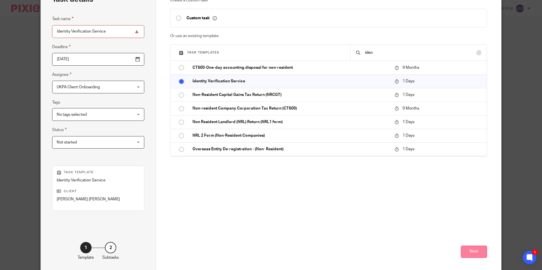
scroll to position [65, 0]
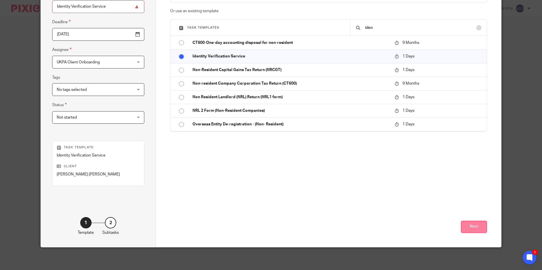
click at [482, 227] on button "Next" at bounding box center [474, 227] width 26 height 12
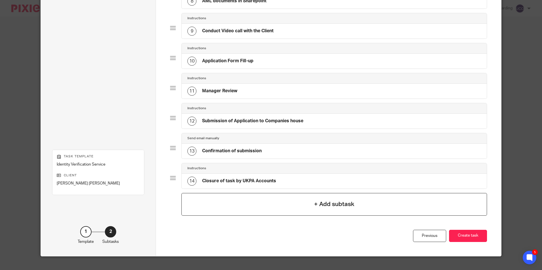
scroll to position [288, 0]
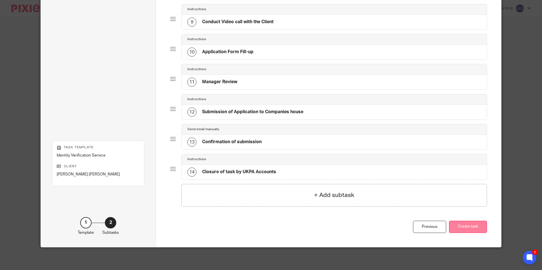
click at [464, 231] on button "Create task" at bounding box center [468, 227] width 38 height 12
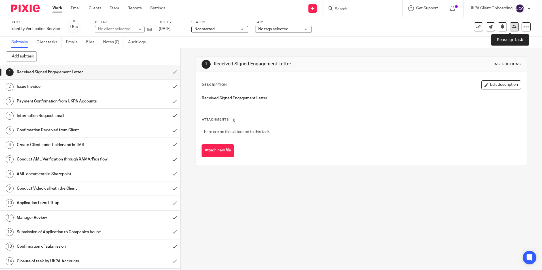
click at [512, 26] on icon at bounding box center [514, 27] width 4 height 4
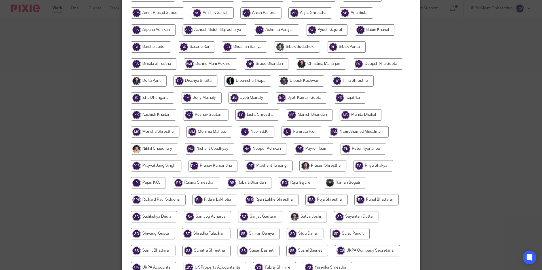
scroll to position [85, 0]
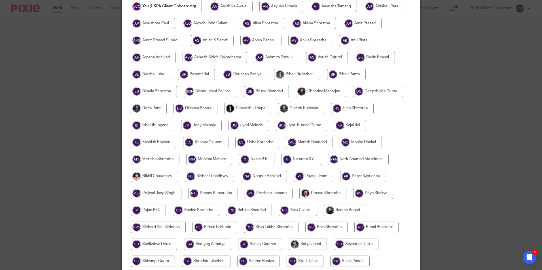
click at [353, 97] on input "radio" at bounding box center [378, 91] width 50 height 11
radio input "true"
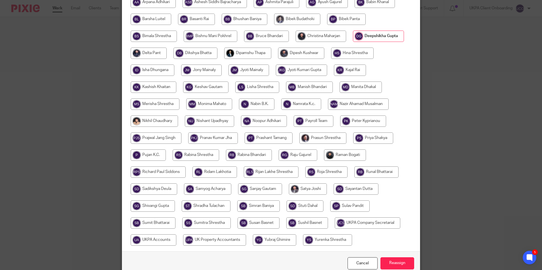
scroll to position [185, 0]
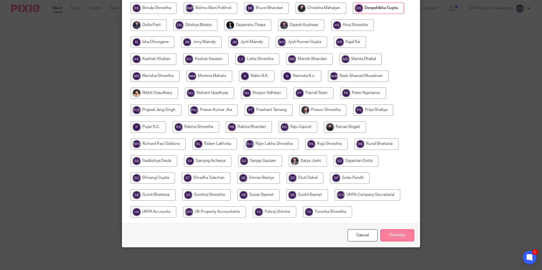
click at [392, 232] on input "Reassign" at bounding box center [397, 235] width 34 height 12
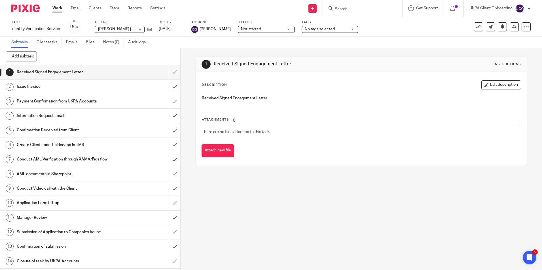
drag, startPoint x: 374, startPoint y: 3, endPoint x: 372, endPoint y: 5, distance: 3.2
click at [373, 4] on div at bounding box center [362, 8] width 79 height 17
click at [371, 6] on form at bounding box center [364, 8] width 60 height 7
click at [369, 9] on input "Search" at bounding box center [359, 9] width 51 height 5
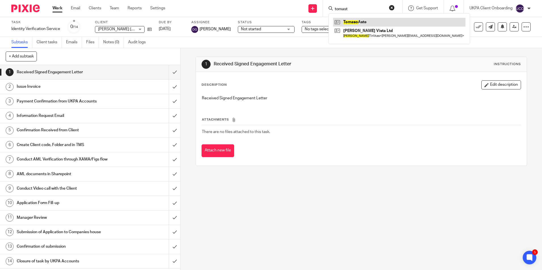
type input "tomast"
click at [367, 24] on link at bounding box center [399, 22] width 132 height 8
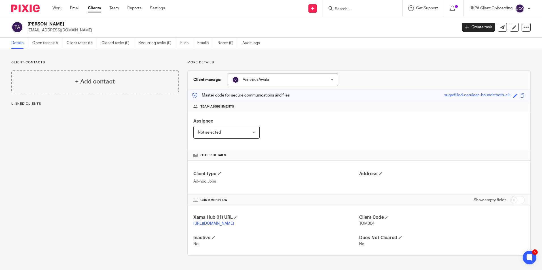
click at [330, 81] on div "Aarshika Awale Aarshika Awale" at bounding box center [282, 80] width 110 height 13
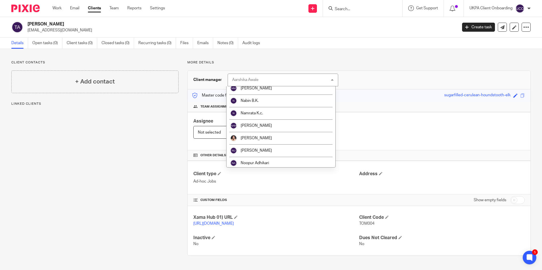
scroll to position [1028, 0]
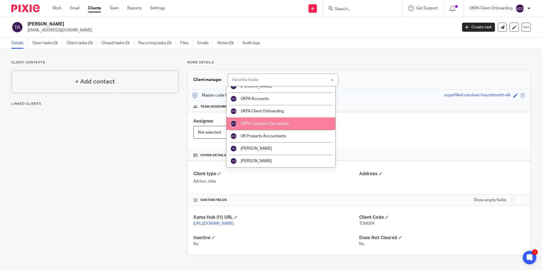
click at [284, 127] on li "UKPA Company Secretarial" at bounding box center [280, 124] width 109 height 12
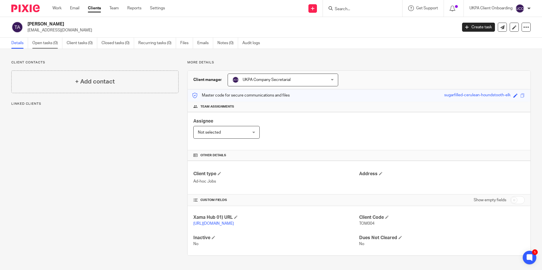
click at [57, 48] on link "Open tasks (0)" at bounding box center [47, 43] width 30 height 11
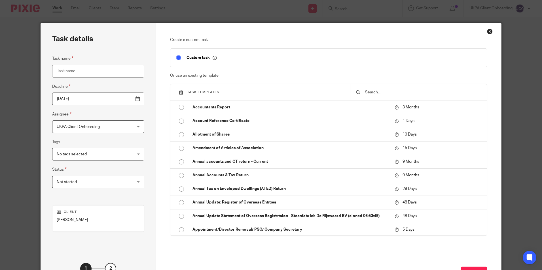
click at [375, 93] on input "text" at bounding box center [422, 92] width 116 height 6
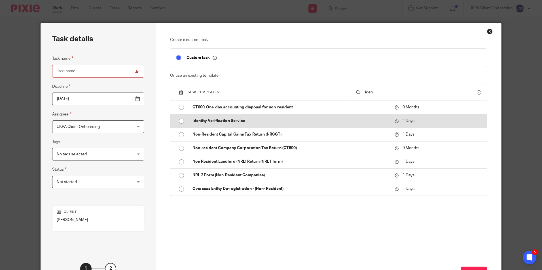
type input "iden"
click at [254, 120] on p "Identity Verification Service" at bounding box center [290, 121] width 196 height 6
type input "[DATE]"
type input "Identity Verification Service"
checkbox input "false"
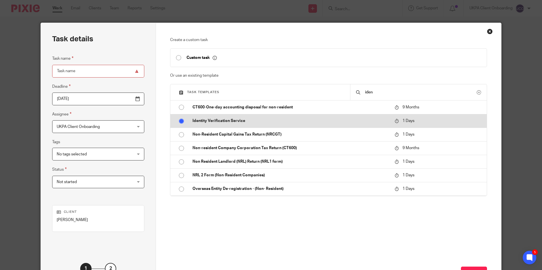
radio input "true"
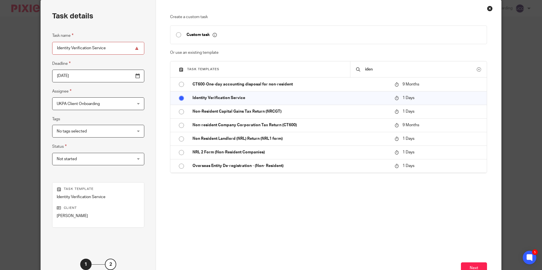
scroll to position [65, 0]
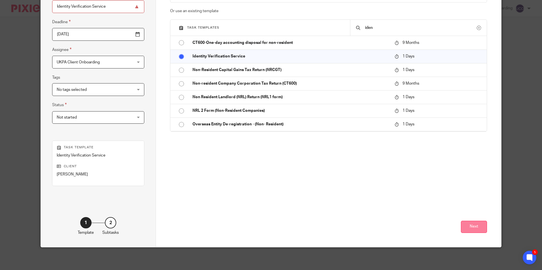
click at [466, 227] on button "Next" at bounding box center [474, 227] width 26 height 12
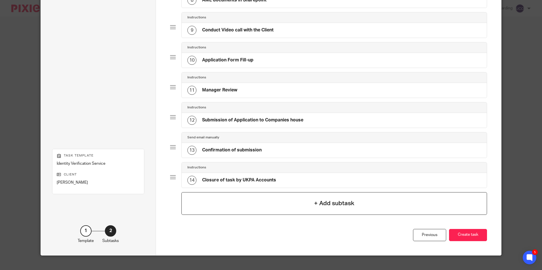
scroll to position [288, 0]
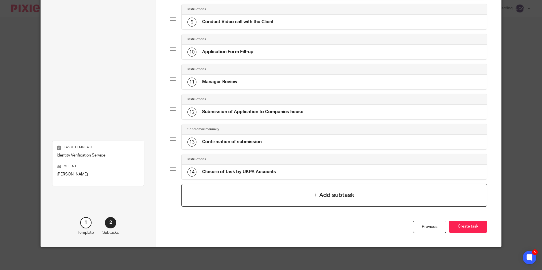
drag, startPoint x: 463, startPoint y: 227, endPoint x: 414, endPoint y: 200, distance: 56.2
click at [463, 228] on button "Create task" at bounding box center [468, 227] width 38 height 12
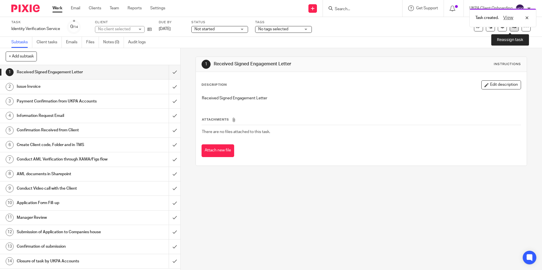
click at [510, 29] on link at bounding box center [513, 26] width 9 height 9
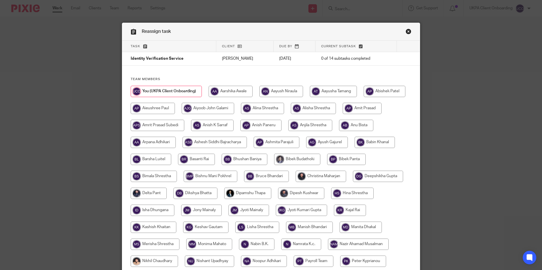
scroll to position [142, 0]
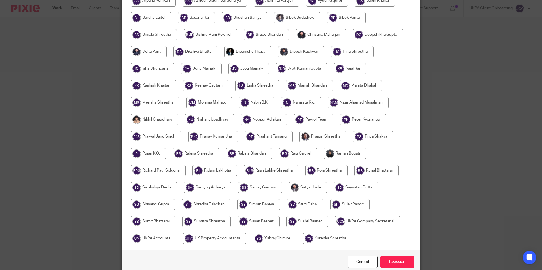
click at [303, 244] on input "radio" at bounding box center [327, 238] width 49 height 11
radio input "true"
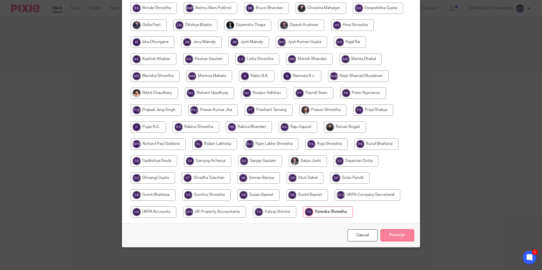
click at [393, 238] on input "Reassign" at bounding box center [397, 235] width 34 height 12
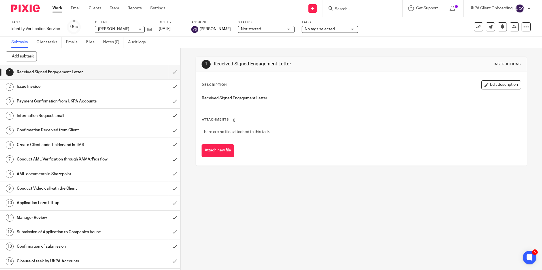
click at [362, 9] on input "Search" at bounding box center [359, 9] width 51 height 5
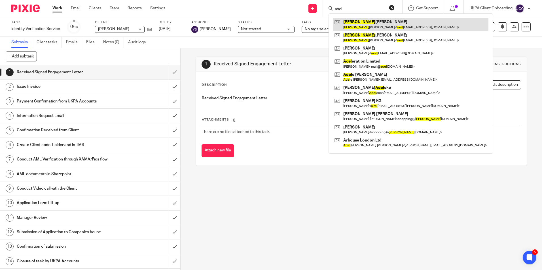
type input "axel"
click at [365, 24] on link at bounding box center [410, 24] width 155 height 13
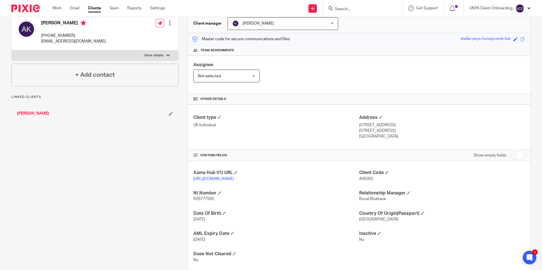
scroll to position [57, 0]
click at [357, 8] on input "Search" at bounding box center [359, 9] width 51 height 5
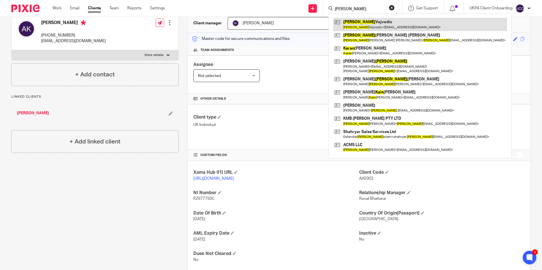
type input "[PERSON_NAME]"
click at [360, 24] on link at bounding box center [420, 24] width 174 height 13
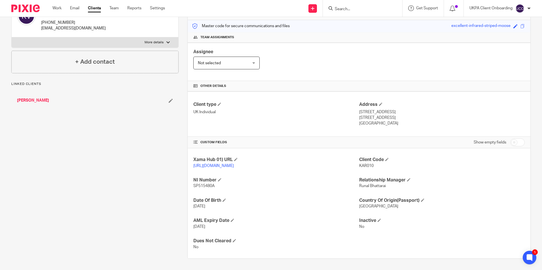
scroll to position [75, 0]
click at [352, 8] on input "Search" at bounding box center [359, 9] width 51 height 5
paste input "The Butts Group Limited"
type input "The Butts Group Limited"
click at [355, 24] on link at bounding box center [368, 22] width 70 height 8
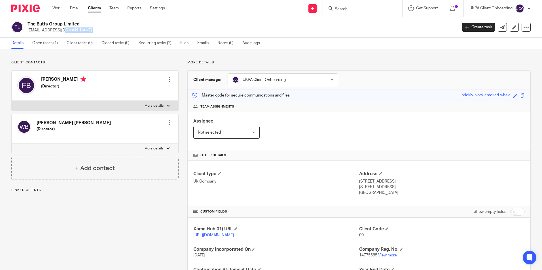
drag, startPoint x: 0, startPoint y: 0, endPoint x: 66, endPoint y: 28, distance: 71.6
click at [66, 28] on p "[EMAIL_ADDRESS][DOMAIN_NAME]" at bounding box center [240, 30] width 426 height 6
click at [342, 10] on input "Search" at bounding box center [359, 9] width 51 height 5
paste input "[EMAIL_ADDRESS][DOMAIN_NAME]"
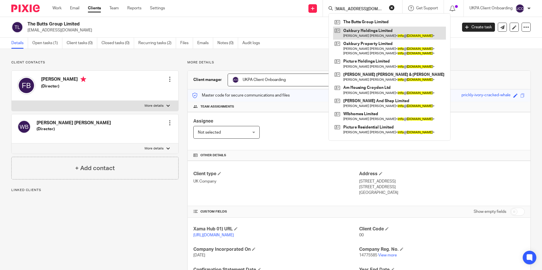
type input "[EMAIL_ADDRESS][DOMAIN_NAME]"
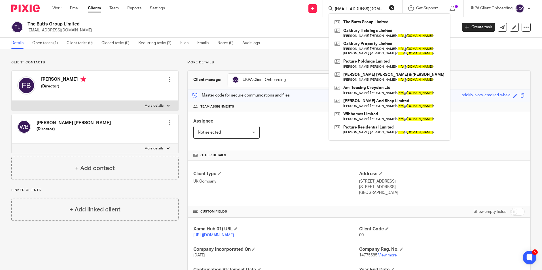
click at [278, 77] on span "UKPA Client Onboarding" at bounding box center [274, 80] width 84 height 12
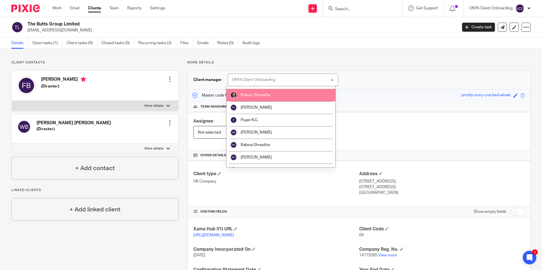
scroll to position [708, 0]
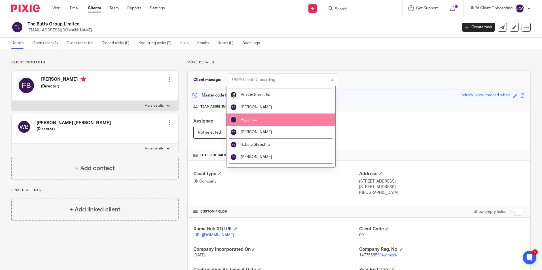
click at [259, 125] on li "Pujan K.C." at bounding box center [280, 120] width 109 height 12
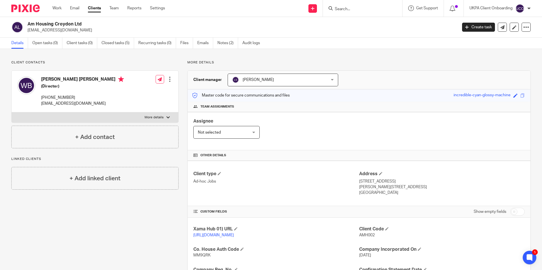
click at [357, 7] on input "Search" at bounding box center [359, 9] width 51 height 5
paste input "BLUE PEA LTD"
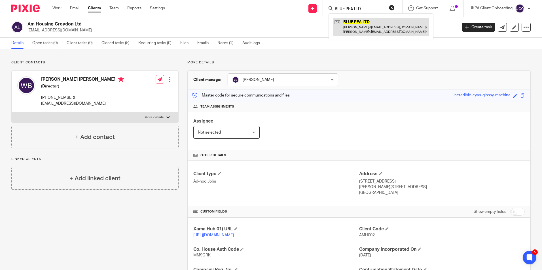
type input "BLUE PEA LTD"
click at [355, 26] on link at bounding box center [381, 27] width 96 height 18
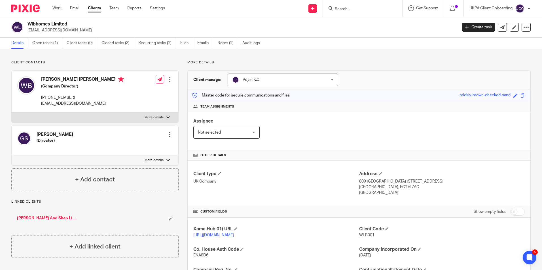
click at [353, 10] on input "Search" at bounding box center [359, 9] width 51 height 5
paste input "Corporate Partners Limited"
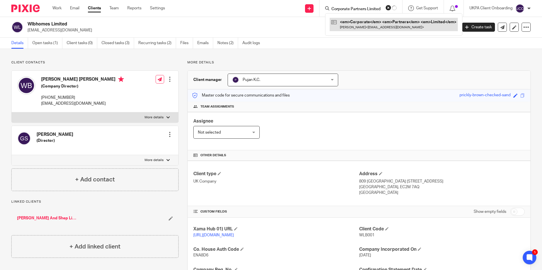
type input "Corporate Partners Limited"
click at [357, 21] on link at bounding box center [381, 24] width 96 height 13
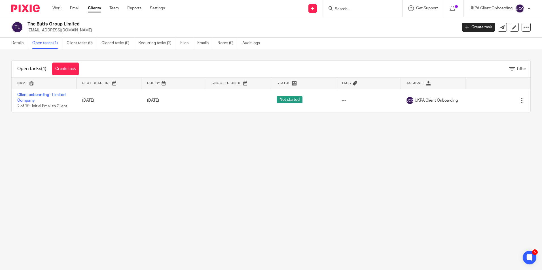
click at [348, 7] on input "Search" at bounding box center [359, 9] width 51 height 5
paste input "[PERSON_NAME] [PERSON_NAME]"
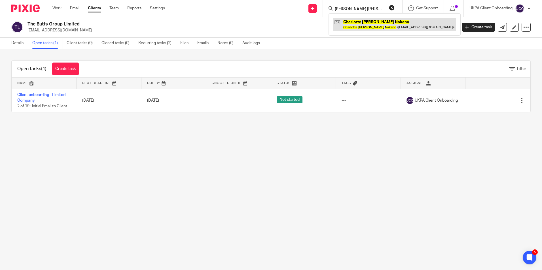
type input "[PERSON_NAME] [PERSON_NAME]"
click at [357, 24] on link at bounding box center [394, 24] width 123 height 13
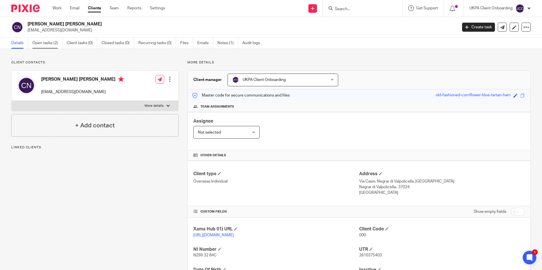
click at [39, 44] on link "Open tasks (2)" at bounding box center [47, 43] width 30 height 11
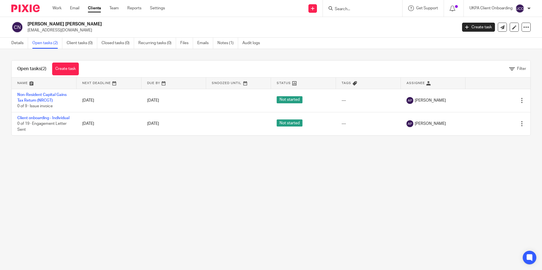
click at [16, 38] on link "Details" at bounding box center [19, 43] width 17 height 11
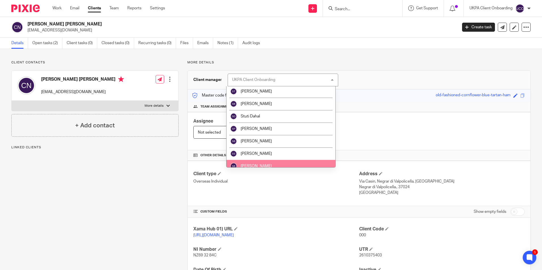
scroll to position [963, 0]
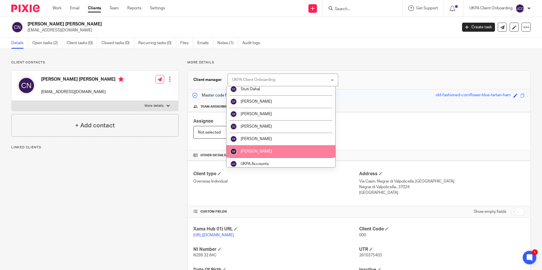
click at [257, 142] on li "[PERSON_NAME]" at bounding box center [280, 139] width 109 height 12
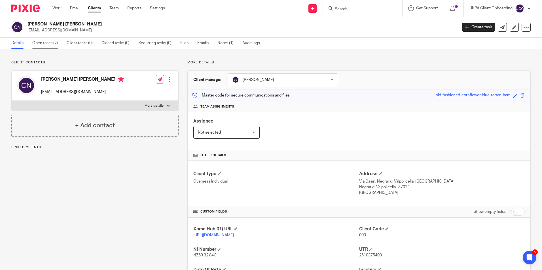
click at [52, 44] on link "Open tasks (2)" at bounding box center [47, 43] width 30 height 11
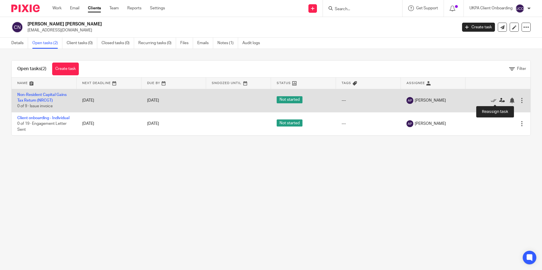
click at [499, 102] on icon at bounding box center [502, 101] width 6 height 6
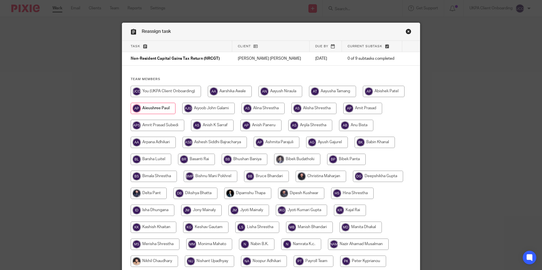
scroll to position [142, 0]
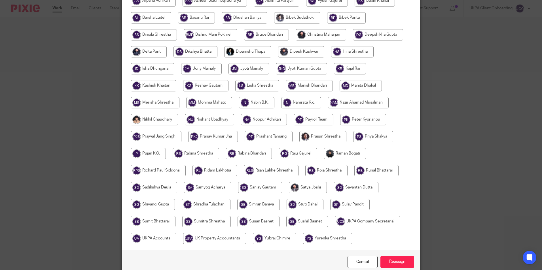
click at [279, 222] on input "radio" at bounding box center [258, 221] width 42 height 11
radio input "true"
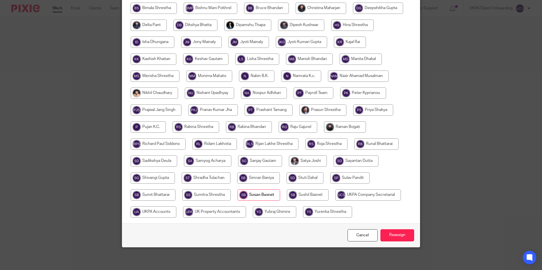
scroll to position [185, 0]
click at [397, 234] on input "Reassign" at bounding box center [397, 235] width 34 height 12
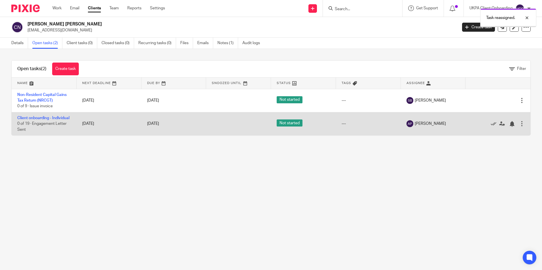
click at [519, 127] on div at bounding box center [522, 124] width 6 height 6
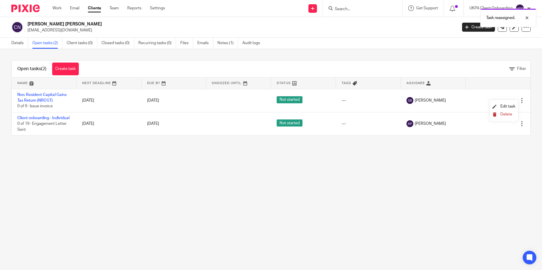
click at [505, 114] on span "Delete" at bounding box center [506, 114] width 12 height 4
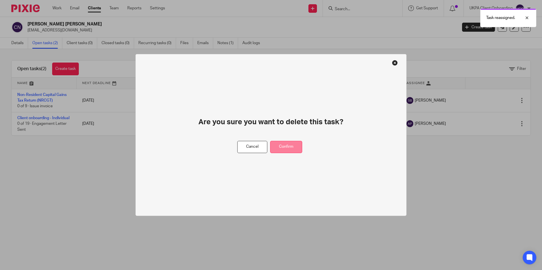
click at [296, 145] on button "Confirm" at bounding box center [286, 147] width 32 height 12
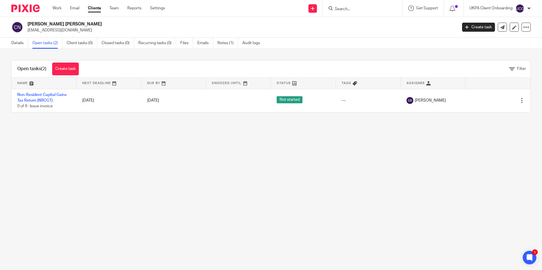
click at [347, 11] on input "Search" at bounding box center [359, 9] width 51 height 5
paste input "Madawi Partners Limited"
type input "Madawi Partners Limited"
click at [359, 21] on link at bounding box center [368, 22] width 70 height 8
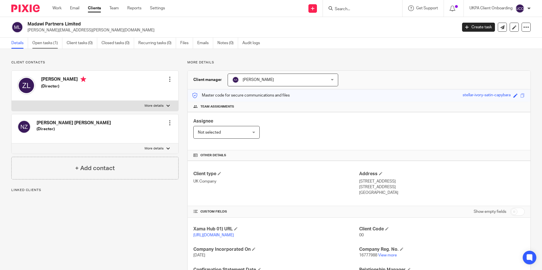
click at [48, 43] on link "Open tasks (1)" at bounding box center [47, 43] width 30 height 11
click at [363, 11] on input "Search" at bounding box center [359, 9] width 51 height 5
paste input "Tamal Judge"
type input "Tamal Judge"
click at [369, 22] on link at bounding box center [378, 24] width 90 height 13
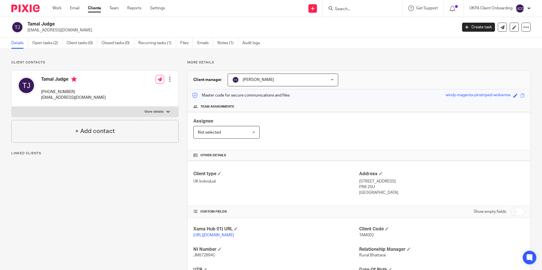
click at [57, 30] on p "[EMAIL_ADDRESS][DOMAIN_NAME]" at bounding box center [240, 30] width 426 height 6
click at [57, 30] on p "tamaldye@hotmail.com" at bounding box center [240, 30] width 426 height 6
copy main "tamaldye@hotmail.com Create task Update from Companies House Export data Merge …"
click at [351, 14] on div at bounding box center [362, 8] width 79 height 17
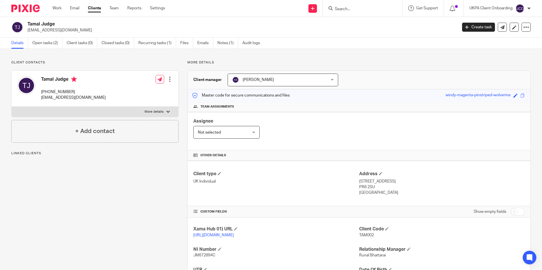
click at [350, 11] on input "Search" at bounding box center [359, 9] width 51 height 5
paste input "tamaldye@hotmail.com"
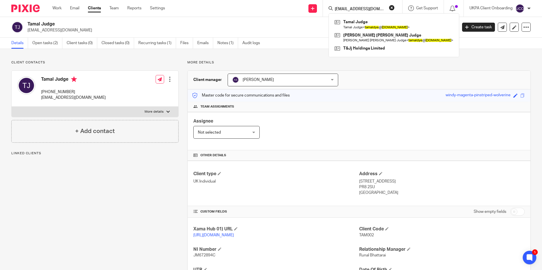
type input "tamaldye@hotmail.com"
click at [97, 170] on h4 "+ Add linked client" at bounding box center [94, 172] width 51 height 9
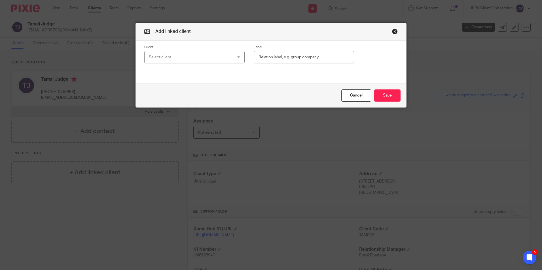
click at [172, 59] on div "Select client" at bounding box center [187, 57] width 76 height 12
type input "t&"
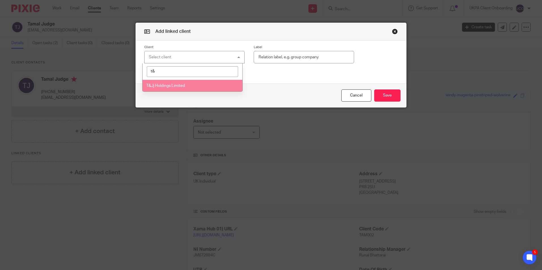
click at [178, 86] on span "T&Jj Holdings Limited" at bounding box center [165, 86] width 39 height 4
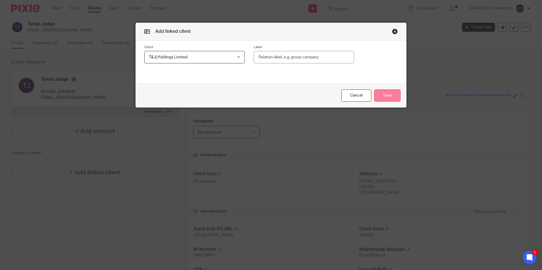
click at [387, 95] on button "Save" at bounding box center [387, 96] width 26 height 12
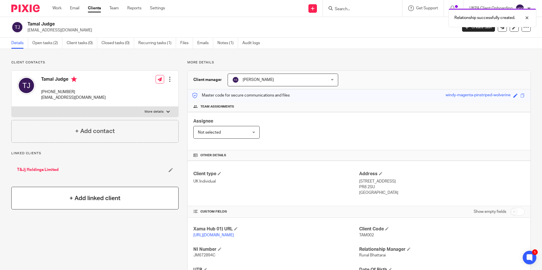
click at [90, 192] on div "+ Add linked client" at bounding box center [94, 198] width 167 height 23
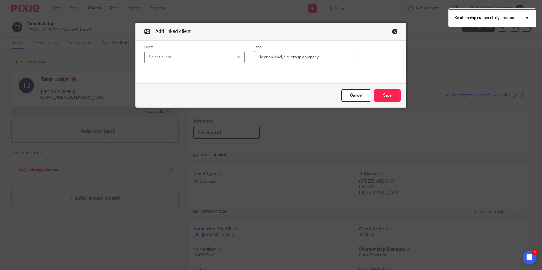
click at [165, 56] on div "Select client" at bounding box center [187, 57] width 76 height 12
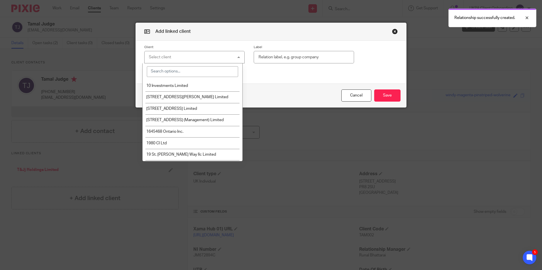
type input "H"
type input "o"
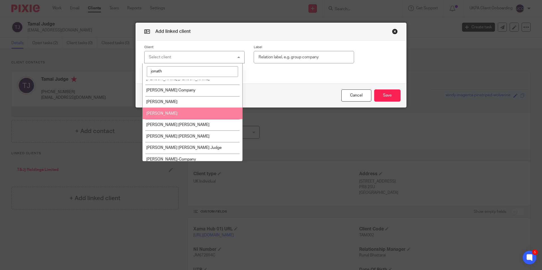
scroll to position [57, 0]
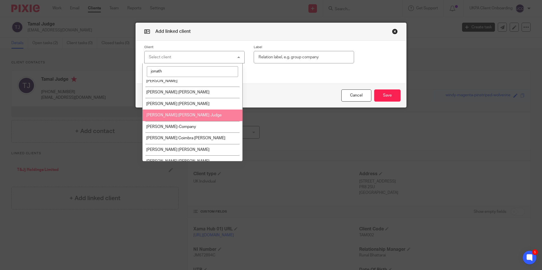
type input "jonath"
click at [189, 113] on span "Jonathan Peter Joseph Judge" at bounding box center [183, 115] width 75 height 4
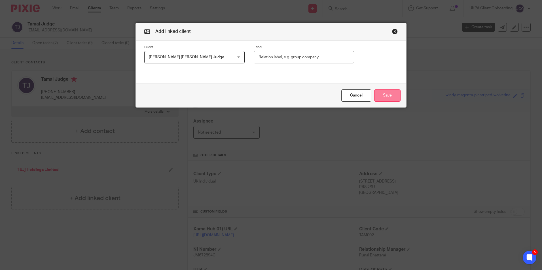
click at [394, 95] on button "Save" at bounding box center [387, 96] width 26 height 12
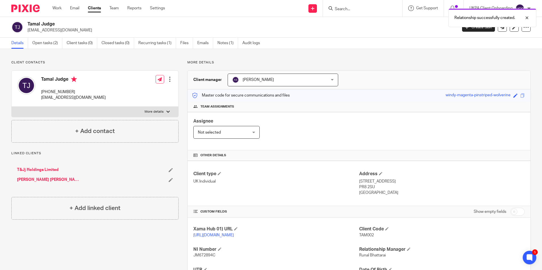
click at [360, 7] on div "Relationship successfully created." at bounding box center [403, 17] width 265 height 22
click at [359, 9] on div "Relationship successfully created." at bounding box center [403, 17] width 265 height 22
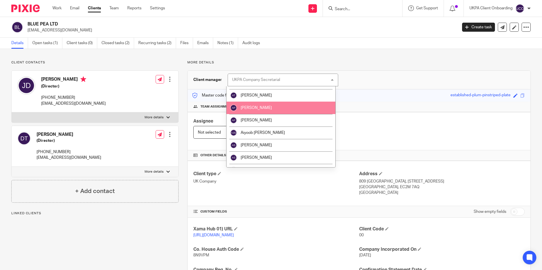
scroll to position [57, 0]
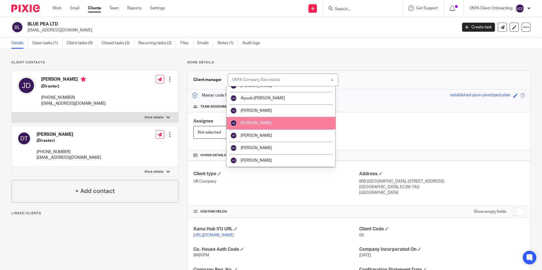
click at [267, 125] on li "[PERSON_NAME]" at bounding box center [280, 123] width 109 height 12
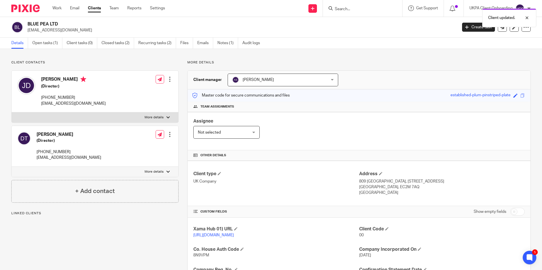
click at [342, 9] on div "Client updated." at bounding box center [403, 17] width 265 height 22
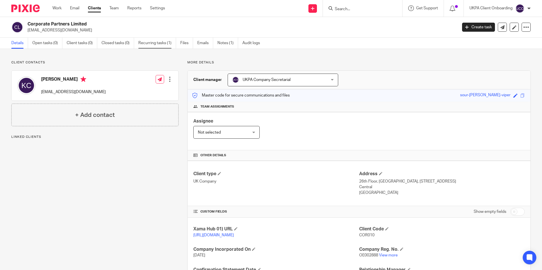
click at [143, 44] on link "Recurring tasks (1)" at bounding box center [157, 43] width 38 height 11
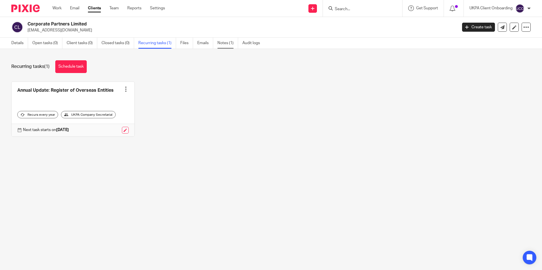
click at [232, 44] on link "Notes (1)" at bounding box center [227, 43] width 21 height 11
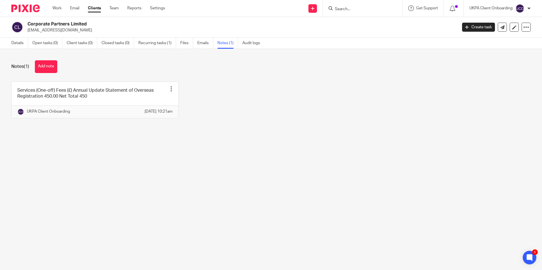
click at [356, 8] on input "Search" at bounding box center [359, 9] width 51 height 5
paste input "[PERSON_NAME]"
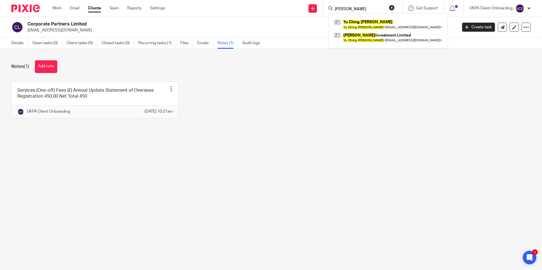
type input "[PERSON_NAME]"
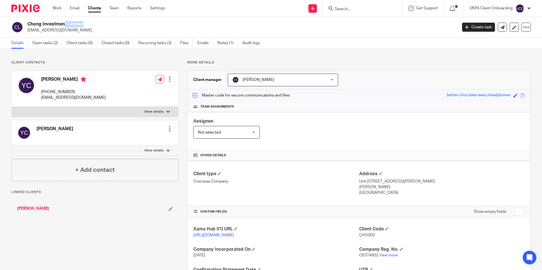
click at [67, 25] on h2 "Chong Investment Limited" at bounding box center [197, 24] width 340 height 6
click at [359, 9] on input "Search" at bounding box center [359, 9] width 51 height 5
paste input "Nicolet Limited"
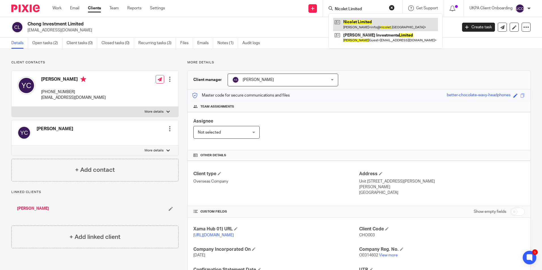
type input "Nicolet Limited"
click at [358, 25] on link at bounding box center [385, 24] width 105 height 13
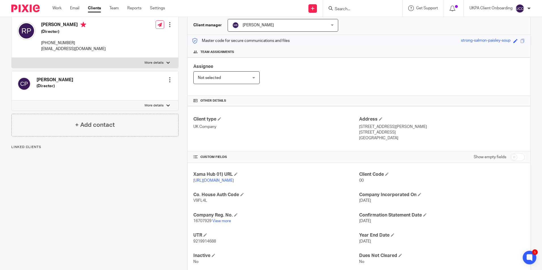
scroll to position [75, 0]
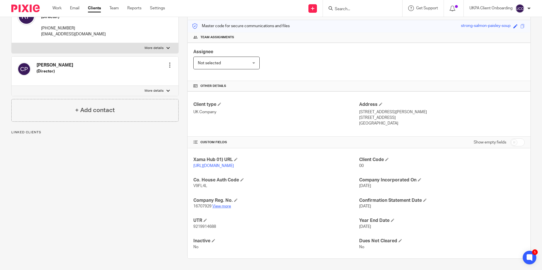
click at [219, 206] on link "View more" at bounding box center [221, 207] width 19 height 4
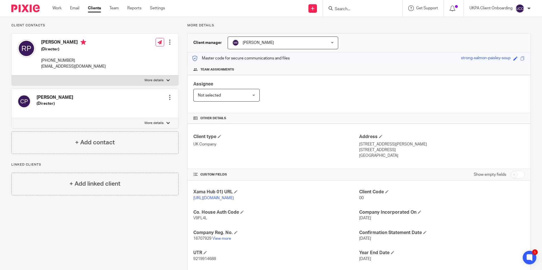
scroll to position [0, 0]
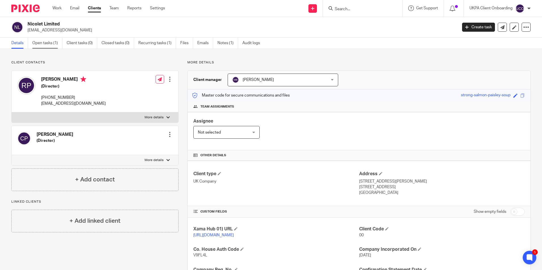
click at [44, 48] on link "Open tasks (1)" at bounding box center [47, 43] width 30 height 11
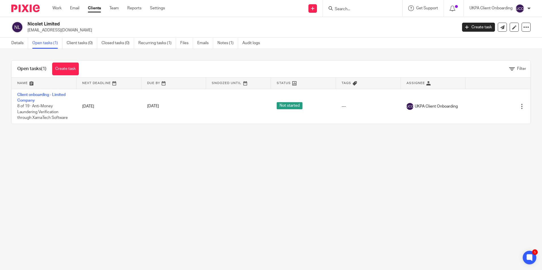
click at [347, 9] on input "Search" at bounding box center [359, 9] width 51 height 5
paste input "[PERSON_NAME]"
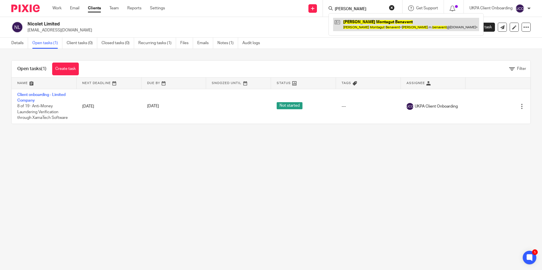
type input "[PERSON_NAME]"
click at [355, 24] on link at bounding box center [406, 24] width 146 height 13
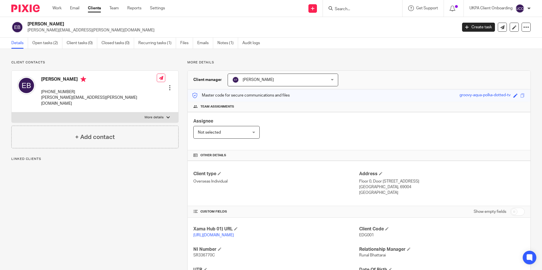
click at [55, 32] on p "[PERSON_NAME][EMAIL_ADDRESS][PERSON_NAME][DOMAIN_NAME]" at bounding box center [240, 30] width 426 height 6
copy main "[PERSON_NAME][EMAIL_ADDRESS][PERSON_NAME][DOMAIN_NAME] Create task Update from …"
click at [349, 11] on input "Search" at bounding box center [359, 9] width 51 height 5
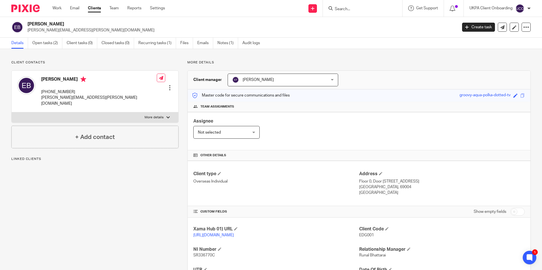
paste input "[PERSON_NAME][EMAIL_ADDRESS][PERSON_NAME][DOMAIN_NAME]"
type input "[PERSON_NAME][EMAIL_ADDRESS][PERSON_NAME][DOMAIN_NAME]"
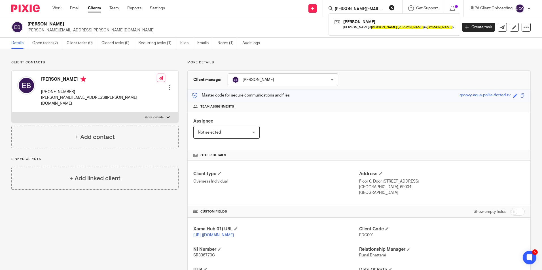
click at [389, 6] on button "reset" at bounding box center [392, 8] width 6 height 6
click at [386, 6] on form at bounding box center [364, 8] width 60 height 7
click at [384, 7] on form at bounding box center [364, 8] width 60 height 7
click at [366, 10] on input "Search" at bounding box center [359, 9] width 51 height 5
paste input "[PERSON_NAME]"
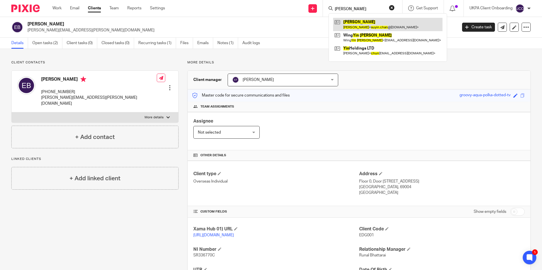
type input "[PERSON_NAME]"
click at [354, 24] on link at bounding box center [387, 24] width 109 height 13
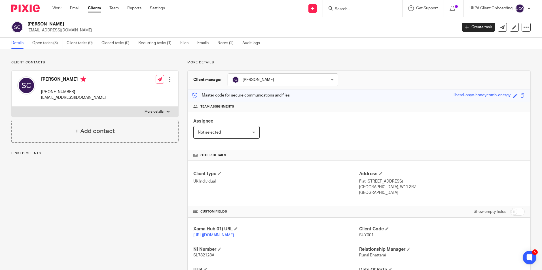
click at [358, 10] on input "Search" at bounding box center [359, 9] width 51 height 5
paste input "[PERSON_NAME]"
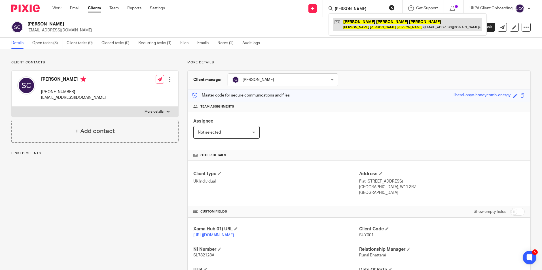
type input "[PERSON_NAME]"
click at [359, 24] on link at bounding box center [407, 24] width 149 height 13
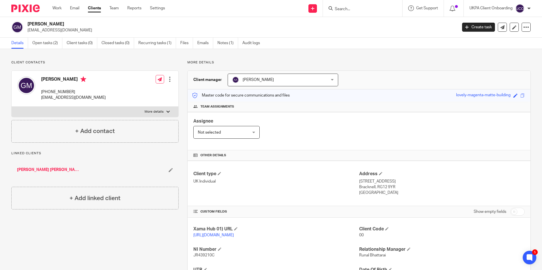
click at [361, 8] on input "Search" at bounding box center [359, 9] width 51 height 5
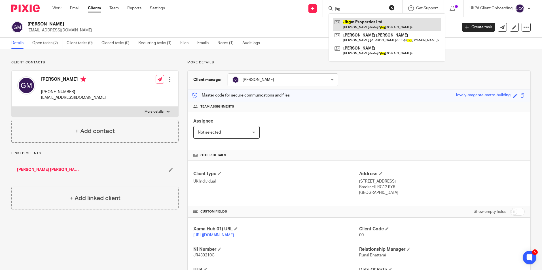
type input "jbg"
click at [358, 21] on link at bounding box center [387, 24] width 108 height 13
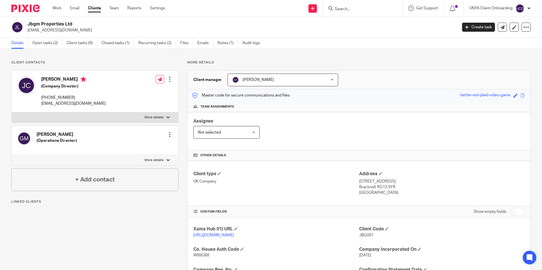
click at [340, 9] on input "Search" at bounding box center [359, 9] width 51 height 5
paste input "[PERSON_NAME]"
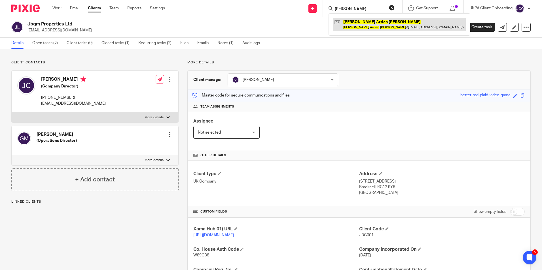
type input "[PERSON_NAME]"
click at [353, 24] on link at bounding box center [399, 24] width 133 height 13
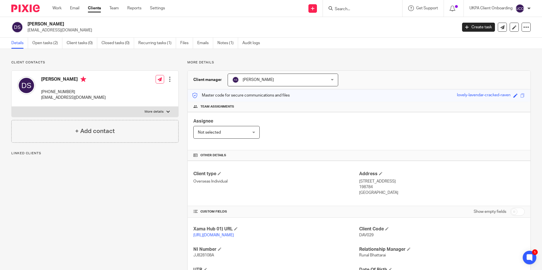
click at [365, 10] on input "Search" at bounding box center [359, 9] width 51 height 5
paste input "Truddy Kei Cheung"
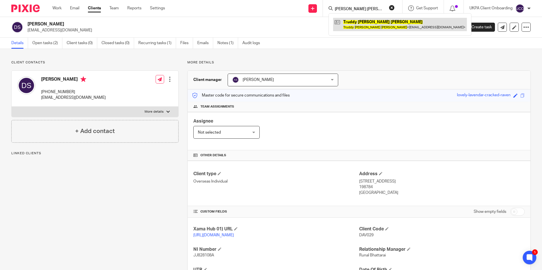
type input "Truddy Kei Cheung"
click at [353, 24] on link at bounding box center [400, 24] width 134 height 13
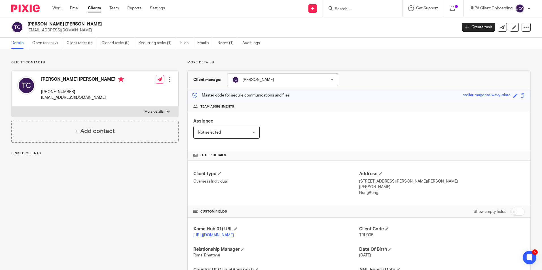
click at [372, 8] on input "Search" at bounding box center [359, 9] width 51 height 5
paste input "Hikari Limited"
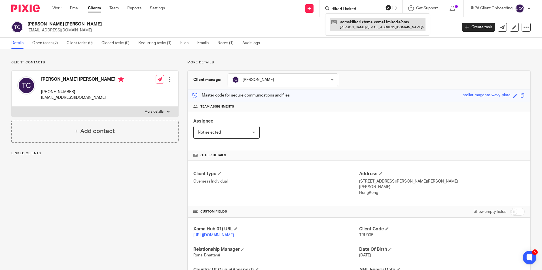
type input "Hikari Limited"
click at [350, 24] on link at bounding box center [381, 24] width 96 height 13
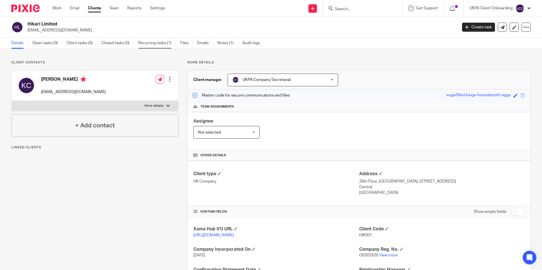
click at [157, 44] on link "Recurring tasks (1)" at bounding box center [157, 43] width 38 height 11
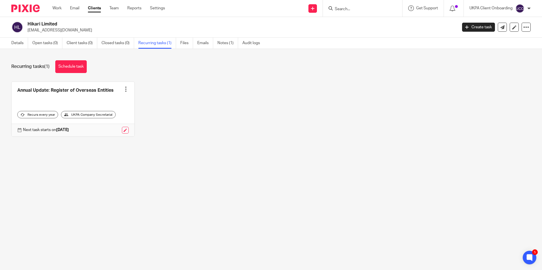
click at [345, 7] on input "Search" at bounding box center [359, 9] width 51 height 5
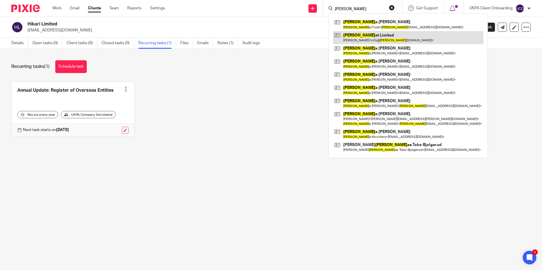
type input "[PERSON_NAME]"
click at [360, 37] on link at bounding box center [408, 37] width 150 height 13
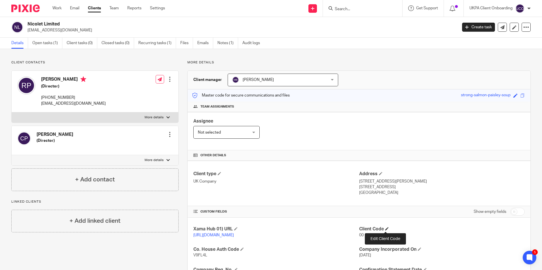
click at [386, 229] on span at bounding box center [386, 228] width 3 height 3
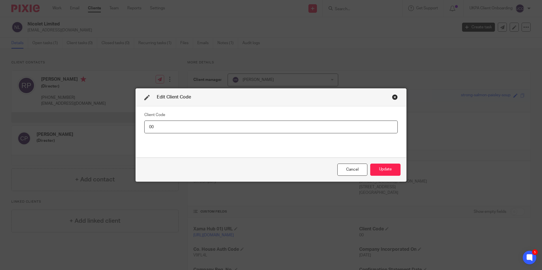
click at [223, 124] on input "00" at bounding box center [270, 127] width 253 height 13
type input "NIC018"
click at [379, 170] on button "Update" at bounding box center [385, 170] width 30 height 12
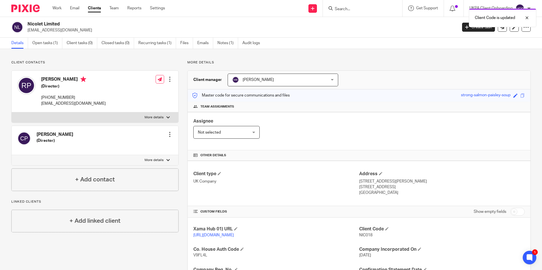
click at [55, 22] on h2 "Nicolet Limited" at bounding box center [197, 24] width 340 height 6
copy div "Nicolet Limited"
click at [45, 29] on p "info@nicolet.uk" at bounding box center [240, 30] width 426 height 6
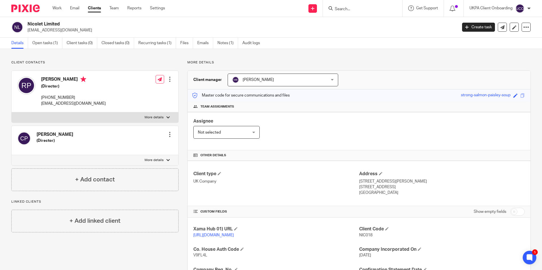
click at [45, 29] on p "info@nicolet.uk" at bounding box center [240, 30] width 426 height 6
copy main "info@nicolet.uk Create task Update from Companies House Export data Merge Archi…"
click at [39, 44] on link "Open tasks (1)" at bounding box center [47, 43] width 30 height 11
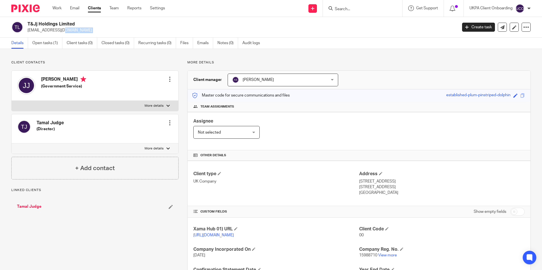
click at [167, 123] on div at bounding box center [170, 123] width 6 height 6
click at [151, 136] on link "Edit contact" at bounding box center [143, 135] width 54 height 8
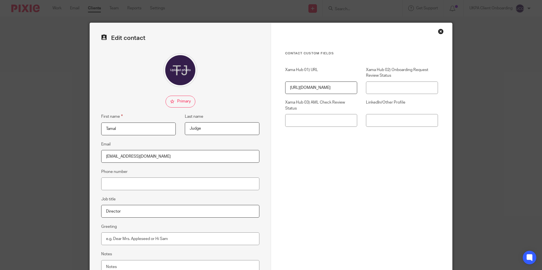
type input "[EMAIL_ADDRESS][DOMAIN_NAME]"
click at [171, 100] on input "checkbox" at bounding box center [180, 102] width 30 height 12
checkbox input "true"
click at [116, 186] on input "Phone number" at bounding box center [180, 184] width 158 height 13
paste input "[PHONE_NUMBER]"
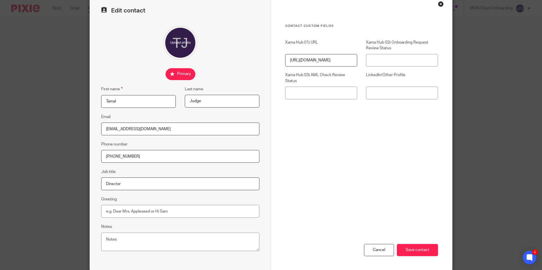
scroll to position [51, 0]
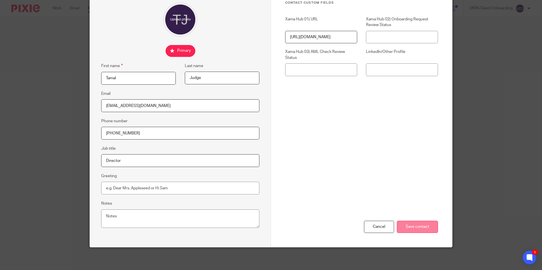
type input "[PHONE_NUMBER]"
click at [418, 227] on input "Save contact" at bounding box center [417, 227] width 41 height 12
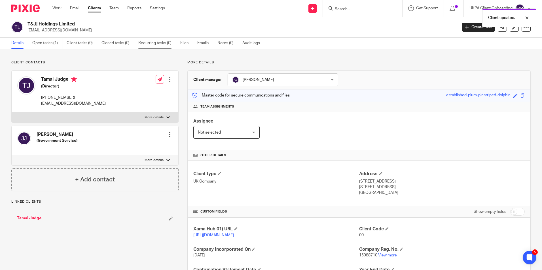
click at [159, 45] on link "Recurring tasks (0)" at bounding box center [157, 43] width 38 height 11
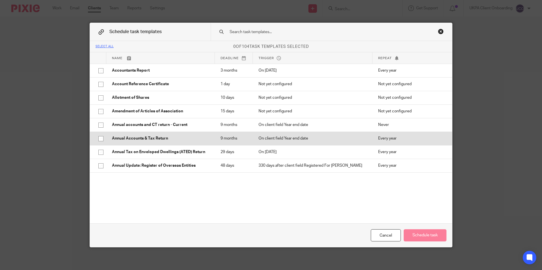
click at [154, 137] on p "Annual Accounts & Tax Return" at bounding box center [160, 139] width 97 height 6
checkbox input "true"
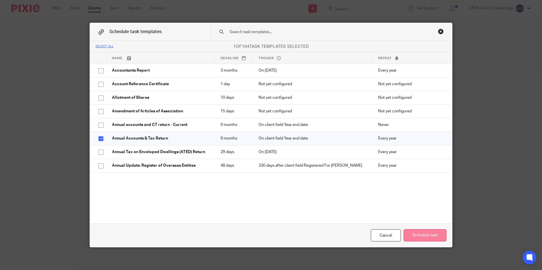
click at [432, 238] on button "Schedule task" at bounding box center [424, 235] width 43 height 12
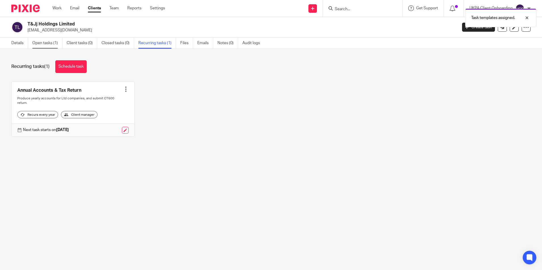
click at [48, 43] on link "Open tasks (1)" at bounding box center [47, 43] width 30 height 11
click at [55, 30] on p "[EMAIL_ADDRESS][DOMAIN_NAME]" at bounding box center [240, 30] width 426 height 6
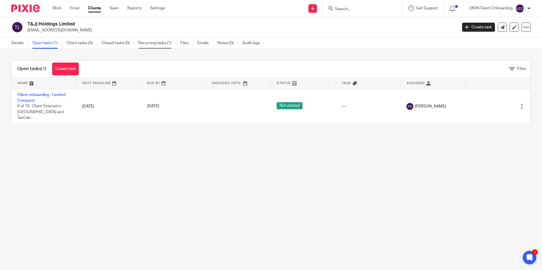
click at [158, 43] on link "Recurring tasks (1)" at bounding box center [157, 43] width 38 height 11
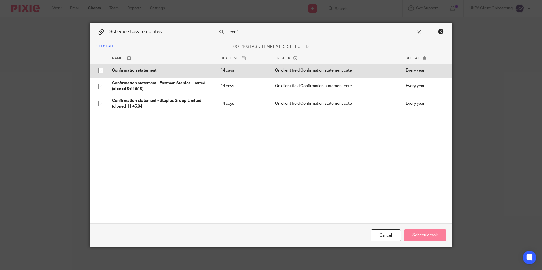
type input "conf"
click at [215, 64] on td "14 days" at bounding box center [242, 71] width 54 height 14
checkbox input "true"
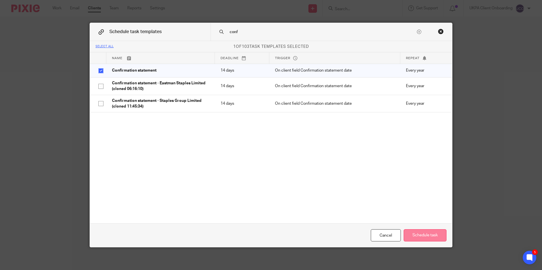
click at [428, 237] on button "Schedule task" at bounding box center [424, 235] width 43 height 12
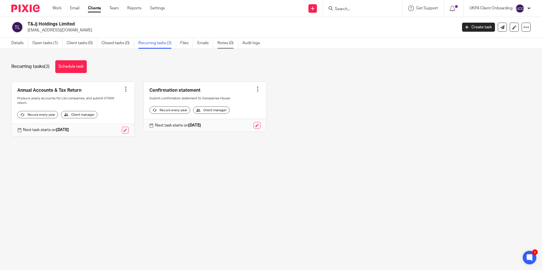
click at [220, 44] on link "Notes (0)" at bounding box center [227, 43] width 21 height 11
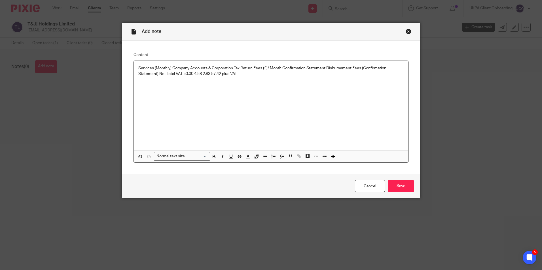
click at [211, 73] on p "Services (Monthly) Company Accounts & Corporation Tax Return Fees (£)/ Month Co…" at bounding box center [270, 71] width 265 height 12
drag, startPoint x: 211, startPoint y: 74, endPoint x: 191, endPoint y: 75, distance: 19.6
click at [193, 75] on p "Services (Monthly) Company Accounts & Corporation Tax Return Fees (£)/ Month Co…" at bounding box center [270, 71] width 265 height 12
drag, startPoint x: 191, startPoint y: 74, endPoint x: 164, endPoint y: 80, distance: 27.8
click at [180, 74] on p "Services (Monthly) Company Accounts & Corporation Tax Return Fees (£)/ Month Co…" at bounding box center [270, 71] width 265 height 12
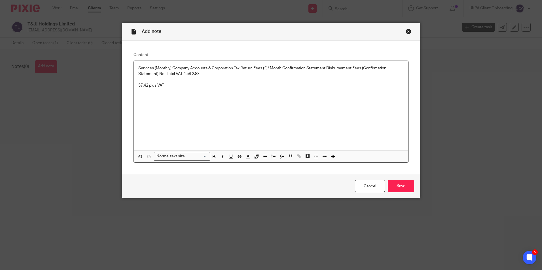
click at [267, 68] on p "Services (Monthly) Company Accounts & Corporation Tax Return Fees (£)/ Month Co…" at bounding box center [270, 71] width 265 height 12
click at [275, 65] on div "Services (Monthly) Company Accounts & Corporation Tax Return Fees (£)/ Month Co…" at bounding box center [271, 106] width 274 height 90
click at [307, 75] on p "Month Confirmation Statement Disbursement Fees (Confirmation Statement) Net Tot…" at bounding box center [270, 74] width 265 height 6
click at [138, 85] on p "57.42 plus VAT" at bounding box center [270, 86] width 265 height 6
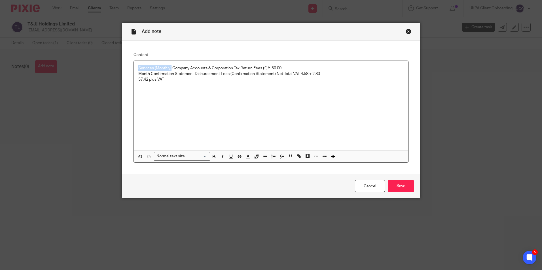
drag, startPoint x: 137, startPoint y: 69, endPoint x: 169, endPoint y: 69, distance: 32.6
click at [169, 69] on p "Services (Monthly) Company Accounts & Corporation Tax Return Fees (£)/: 50.00" at bounding box center [270, 68] width 265 height 6
click at [244, 98] on div "Services (Monthly) Company Accounts & Corporation Tax Return Fees (£)/: 50.00 M…" at bounding box center [271, 106] width 274 height 90
click at [398, 185] on input "Save" at bounding box center [400, 186] width 26 height 12
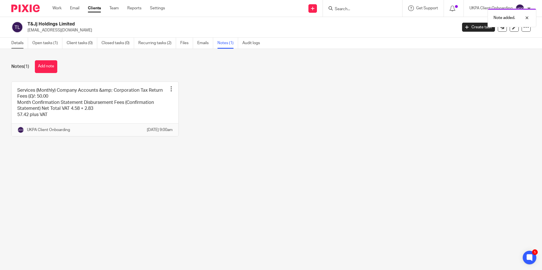
click at [18, 42] on link "Details" at bounding box center [19, 43] width 17 height 11
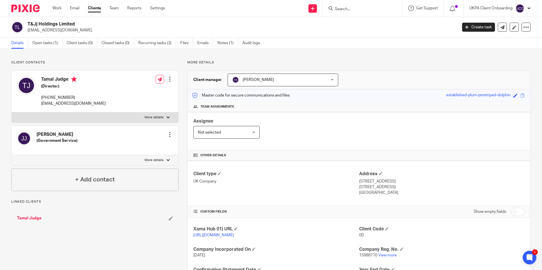
scroll to position [55, 0]
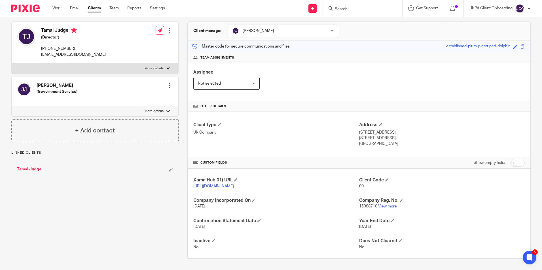
click at [510, 159] on input "checkbox" at bounding box center [517, 163] width 14 height 8
checkbox input "true"
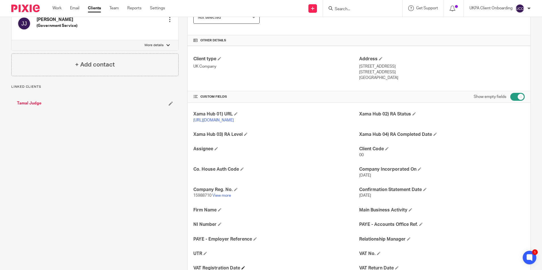
scroll to position [197, 0]
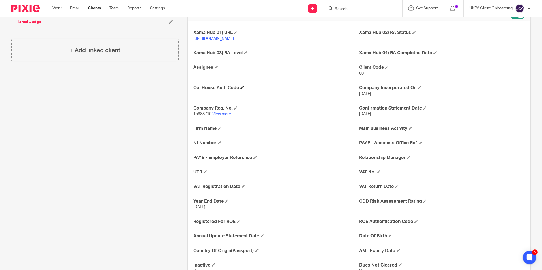
click at [238, 91] on h4 "Co. House Auth Code" at bounding box center [275, 88] width 165 height 6
click at [239, 91] on h4 "Co. House Auth Code" at bounding box center [275, 88] width 165 height 6
click at [240, 89] on span at bounding box center [241, 87] width 3 height 3
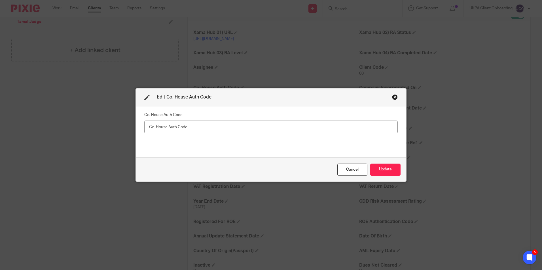
click at [189, 126] on input "text" at bounding box center [270, 127] width 253 height 13
click at [175, 123] on input "text" at bounding box center [270, 127] width 253 height 13
paste input "XUJNEC"
type input "XUJNEC"
click at [387, 171] on button "Update" at bounding box center [385, 170] width 30 height 12
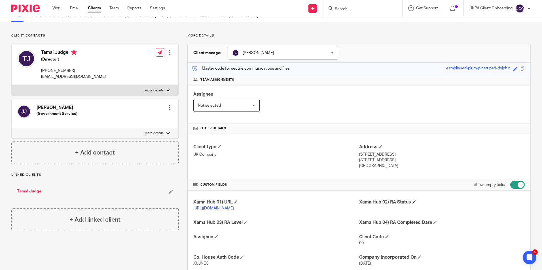
scroll to position [0, 0]
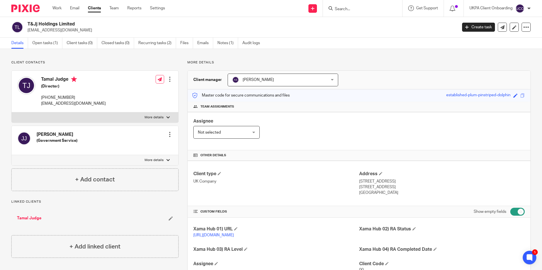
click at [65, 31] on p "[EMAIL_ADDRESS][DOMAIN_NAME]" at bounding box center [240, 30] width 426 height 6
copy main "tamaldye@hotmail.com Create task Update from Companies House Export data Merge …"
click at [372, 8] on input "Search" at bounding box center [359, 9] width 51 height 5
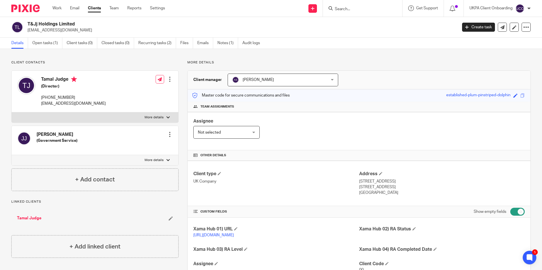
paste input "[EMAIL_ADDRESS][DOMAIN_NAME]"
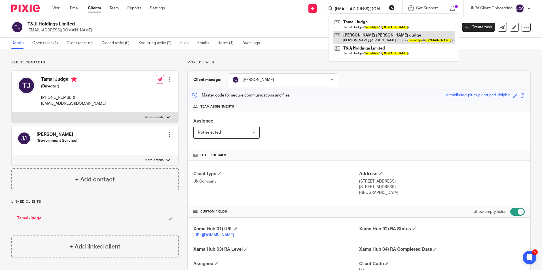
type input "[EMAIL_ADDRESS][DOMAIN_NAME]"
click at [47, 42] on link "Open tasks (1)" at bounding box center [47, 43] width 30 height 11
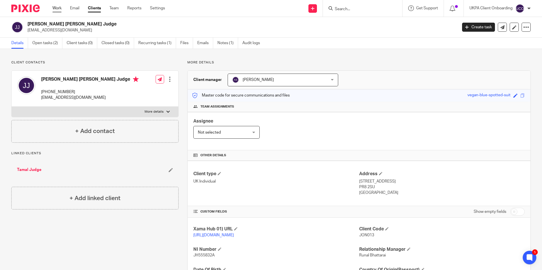
click at [56, 9] on link "Work" at bounding box center [56, 8] width 9 height 6
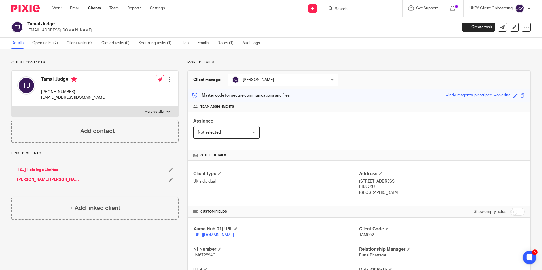
click at [337, 12] on input "Search" at bounding box center [359, 9] width 51 height 5
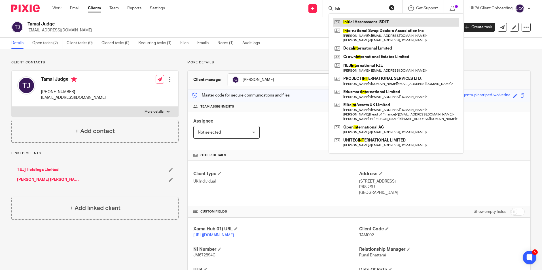
type input "init"
click at [343, 24] on link at bounding box center [396, 22] width 126 height 8
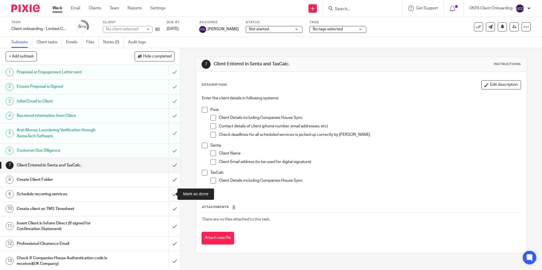
click at [168, 193] on input "submit" at bounding box center [90, 194] width 180 height 14
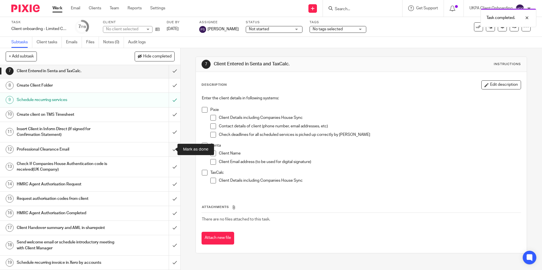
click at [169, 149] on input "submit" at bounding box center [90, 149] width 180 height 14
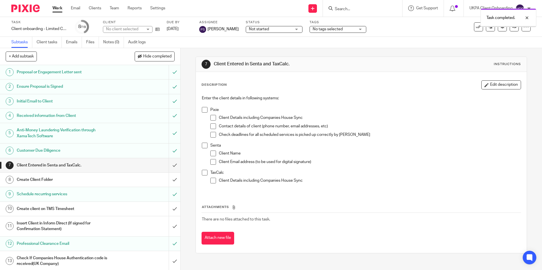
scroll to position [94, 0]
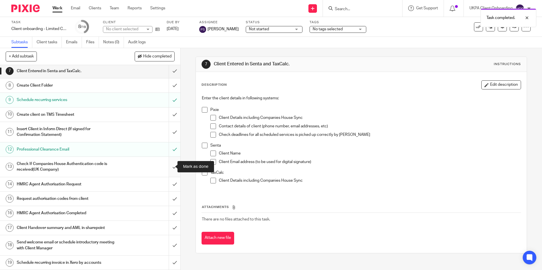
click at [168, 164] on input "submit" at bounding box center [90, 167] width 180 height 20
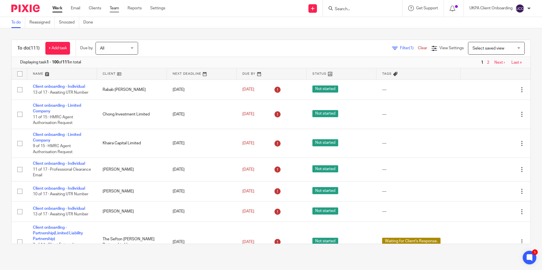
click at [111, 9] on link "Team" at bounding box center [114, 8] width 9 height 6
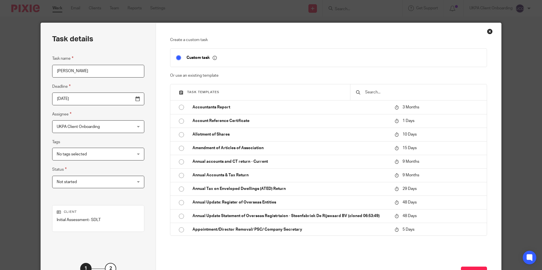
type input "[PERSON_NAME]"
click at [370, 91] on input "text" at bounding box center [422, 92] width 116 height 6
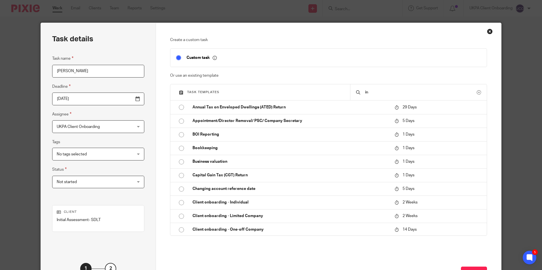
type input "i"
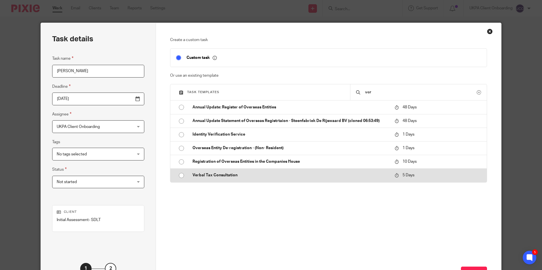
type input "ver"
click at [240, 172] on td "Verbal Tax Consultation" at bounding box center [289, 176] width 205 height 14
type input "2025-10-19"
checkbox input "false"
radio input "true"
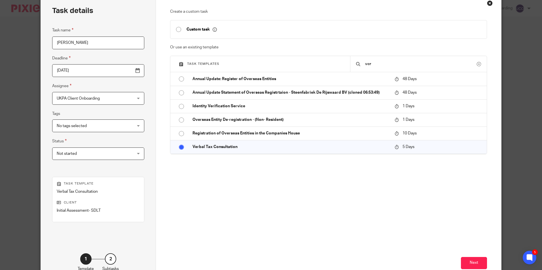
scroll to position [65, 0]
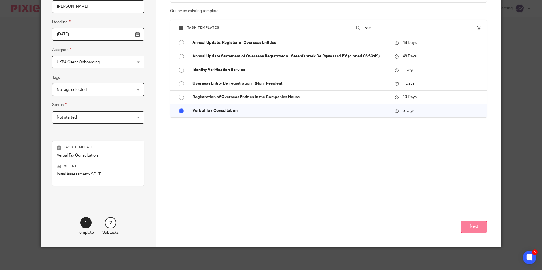
click at [474, 224] on button "Next" at bounding box center [474, 227] width 26 height 12
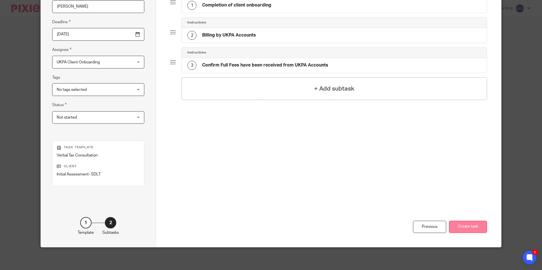
click at [468, 231] on button "Create task" at bounding box center [468, 227] width 38 height 12
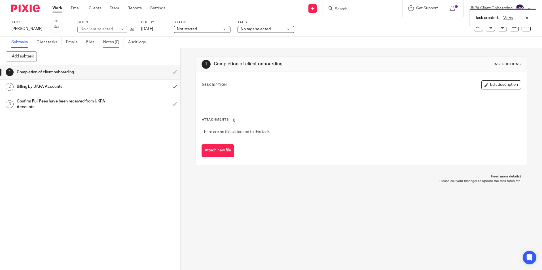
click at [112, 42] on link "Notes (0)" at bounding box center [113, 42] width 21 height 11
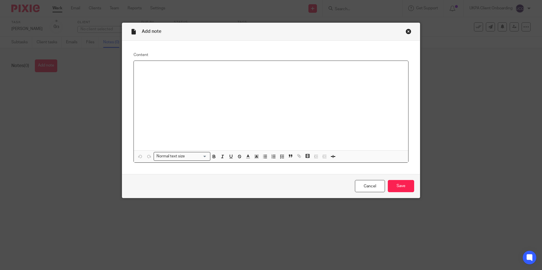
click at [166, 68] on p at bounding box center [270, 68] width 265 height 6
drag, startPoint x: 186, startPoint y: 62, endPoint x: 108, endPoint y: 68, distance: 79.0
click at [108, 68] on div "Add note Content Robert Handicott Normal text size Loading... Remove Edit Inser…" at bounding box center [271, 135] width 542 height 270
paste div
click at [398, 190] on input "Save" at bounding box center [400, 186] width 26 height 12
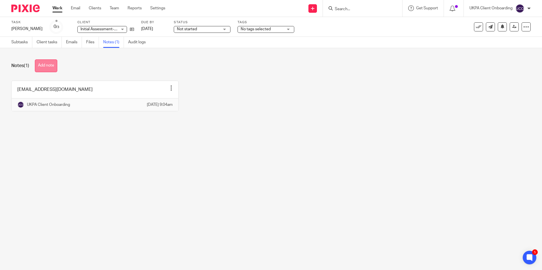
click at [52, 67] on button "Add note" at bounding box center [46, 65] width 22 height 13
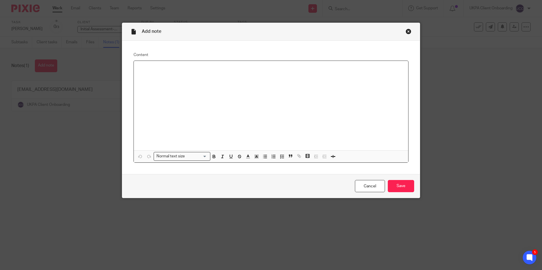
click at [217, 74] on div at bounding box center [271, 106] width 274 height 90
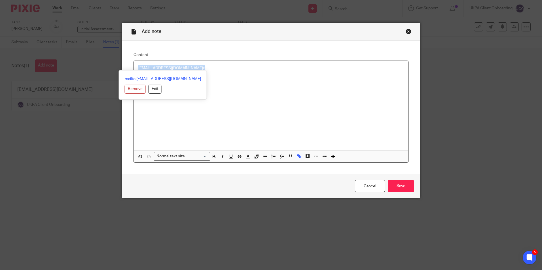
drag, startPoint x: 207, startPoint y: 70, endPoint x: 130, endPoint y: 69, distance: 76.8
click at [130, 69] on div "Content info@c-property.uk > Normal text size Loading... mailto:info@c-property…" at bounding box center [270, 108] width 297 height 134
paste div
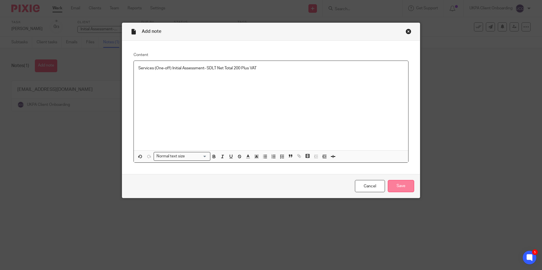
click at [408, 187] on input "Save" at bounding box center [400, 186] width 26 height 12
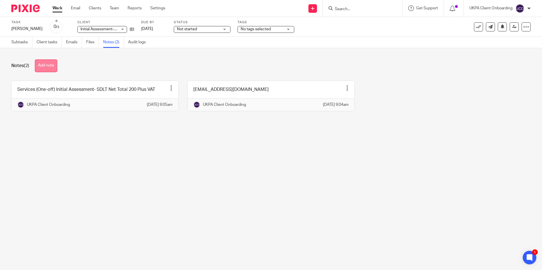
click at [48, 67] on button "Add note" at bounding box center [46, 65] width 22 height 13
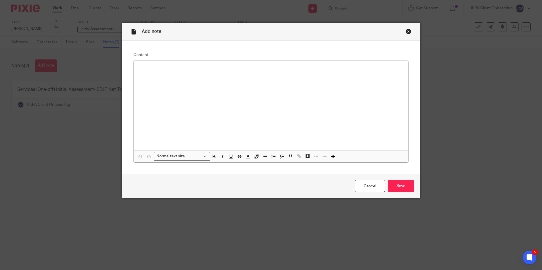
click at [189, 104] on div at bounding box center [271, 106] width 274 height 90
click at [144, 67] on p at bounding box center [270, 68] width 265 height 6
click at [393, 184] on input "Save" at bounding box center [400, 186] width 26 height 12
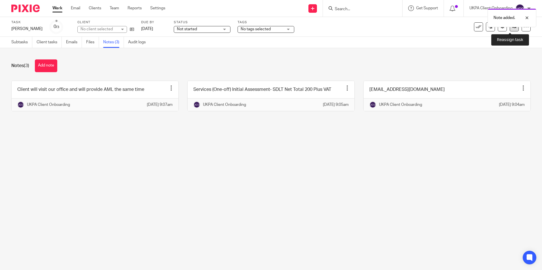
click at [512, 27] on icon at bounding box center [514, 27] width 4 height 4
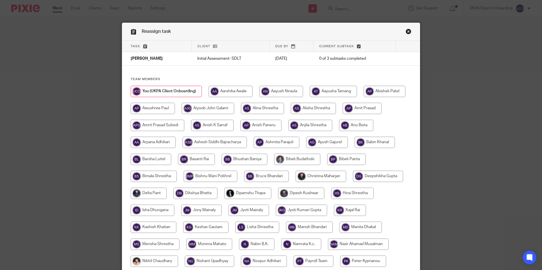
scroll to position [142, 0]
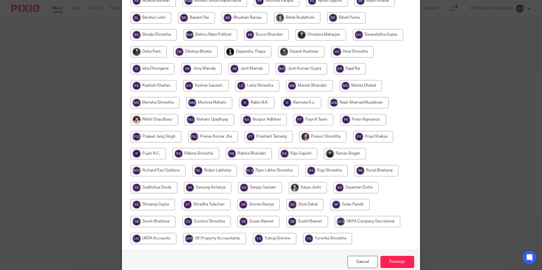
click at [353, 142] on input "radio" at bounding box center [373, 136] width 40 height 11
radio input "true"
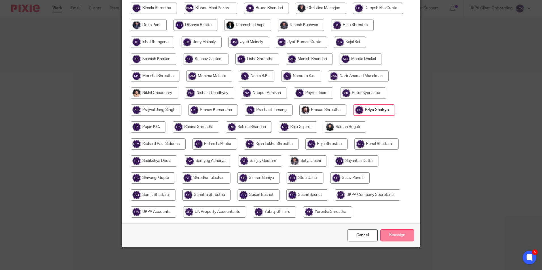
scroll to position [185, 0]
click at [399, 235] on input "Reassign" at bounding box center [397, 235] width 34 height 12
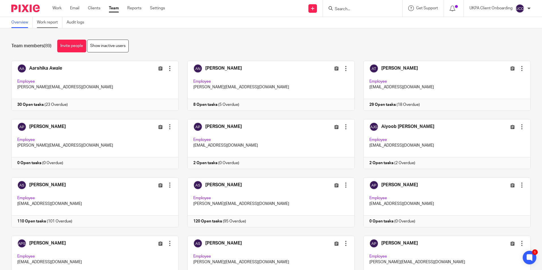
click at [49, 26] on link "Work report" at bounding box center [49, 22] width 25 height 11
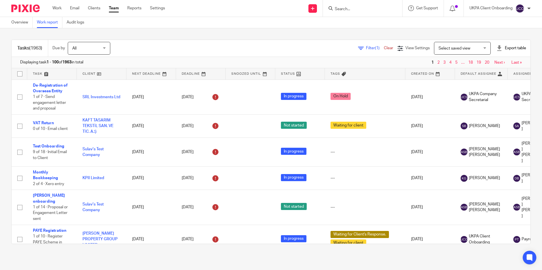
click at [358, 49] on link "Filter (1)" at bounding box center [371, 48] width 26 height 4
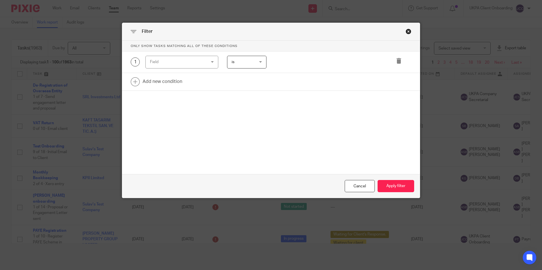
click at [163, 64] on div "Field" at bounding box center [177, 62] width 54 height 12
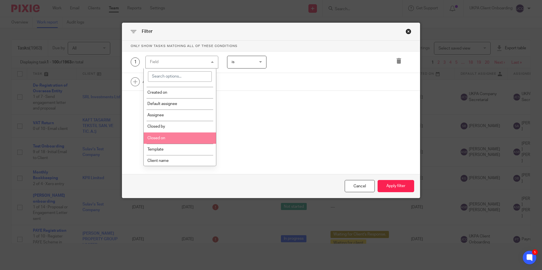
scroll to position [85, 0]
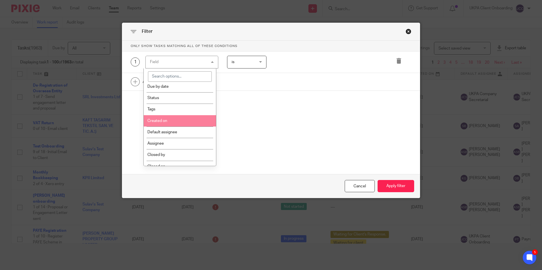
click at [172, 122] on li "Created on" at bounding box center [180, 120] width 72 height 11
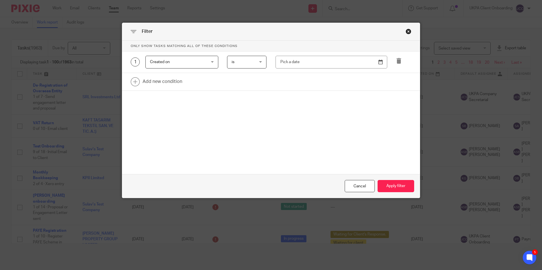
click at [266, 62] on div at bounding box center [326, 62] width 120 height 13
click at [251, 63] on span "is" at bounding box center [245, 62] width 28 height 12
click at [240, 76] on li "is" at bounding box center [244, 75] width 39 height 12
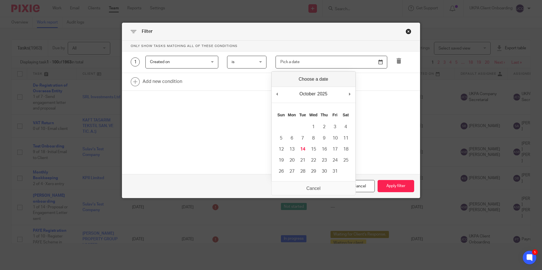
click at [287, 61] on input "Use the arrow keys to pick a date" at bounding box center [331, 62] width 112 height 13
type input "[DATE]"
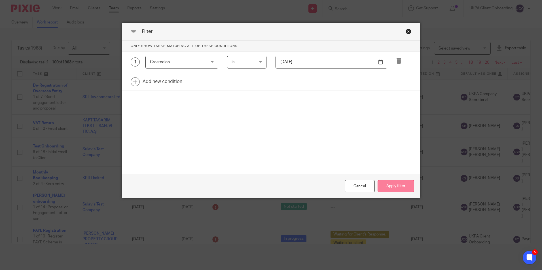
click at [388, 182] on button "Apply filter" at bounding box center [395, 186] width 37 height 12
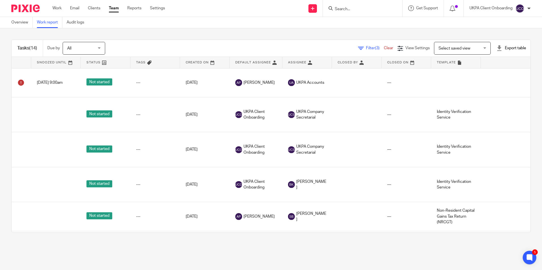
scroll to position [0, 206]
